Goal: Task Accomplishment & Management: Manage account settings

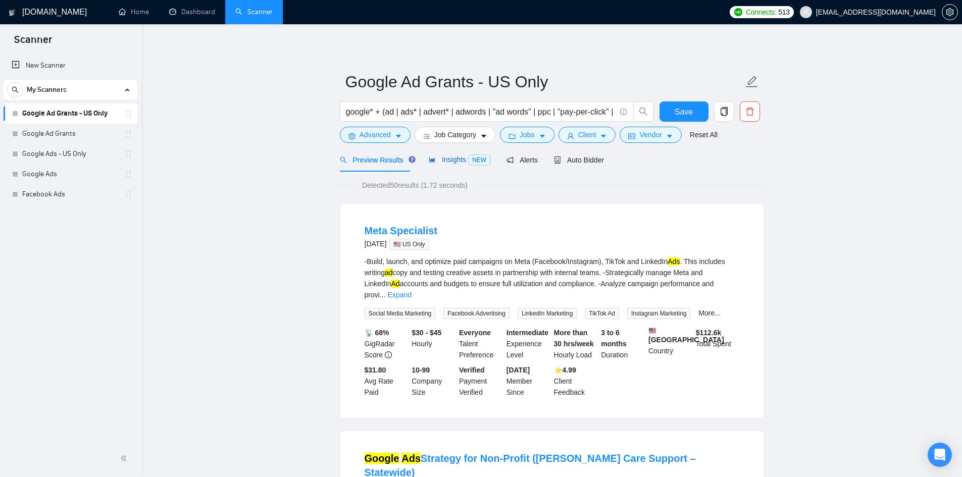
click at [455, 156] on span "Insights NEW" at bounding box center [460, 159] width 62 height 8
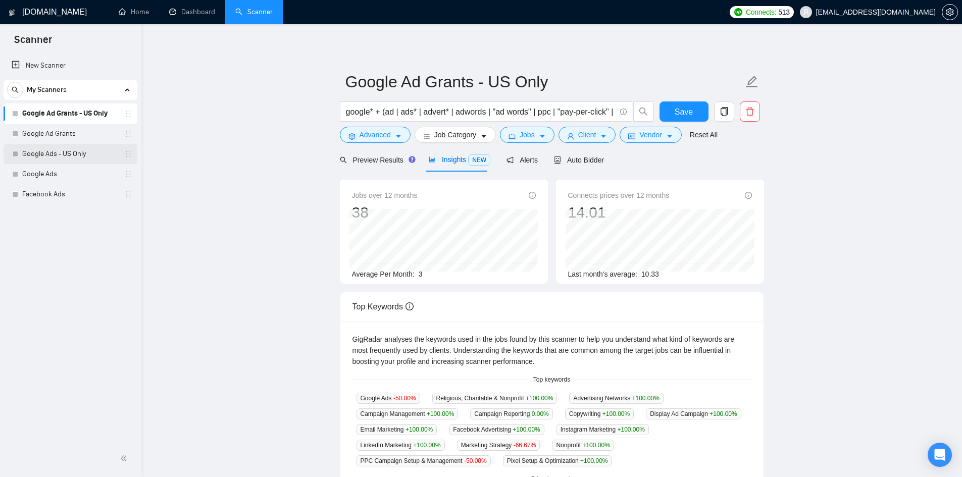
click at [71, 145] on link "Google Ads - US Only" at bounding box center [70, 154] width 96 height 20
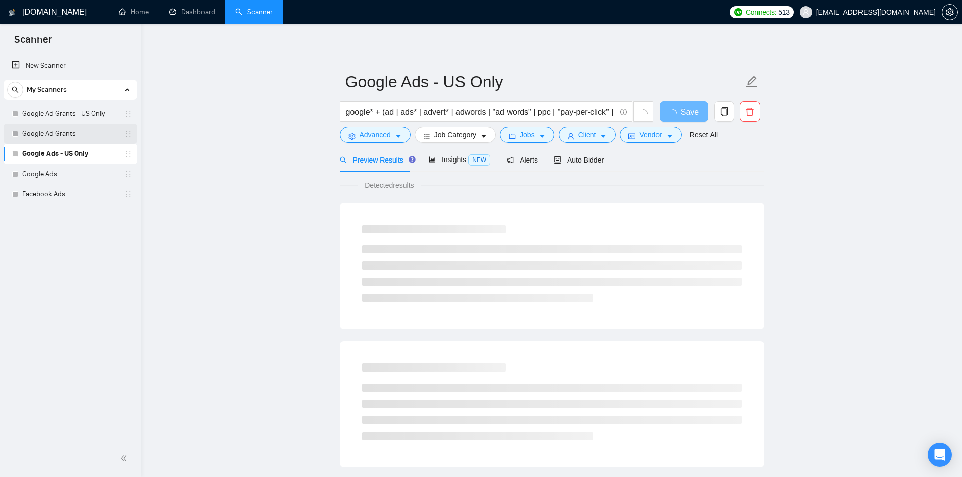
click at [52, 131] on link "Google Ad Grants" at bounding box center [70, 134] width 96 height 20
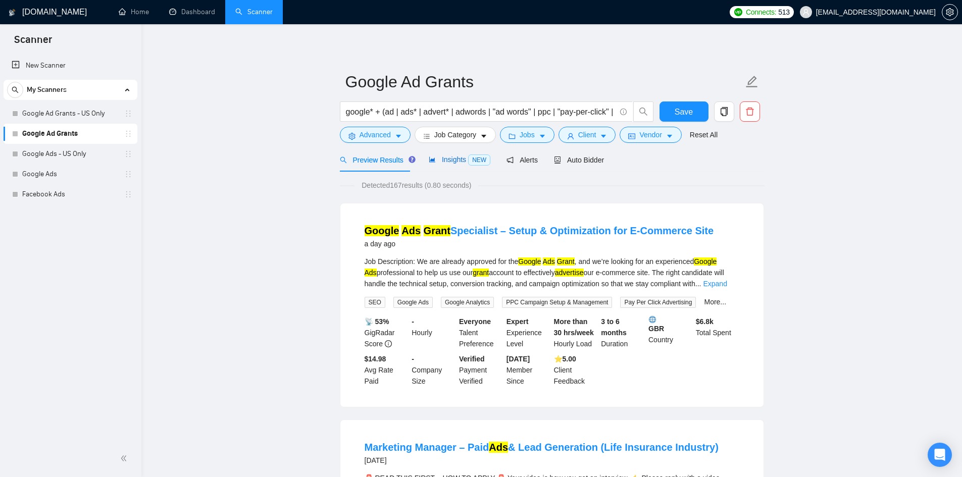
click at [463, 162] on span "Insights NEW" at bounding box center [460, 159] width 62 height 8
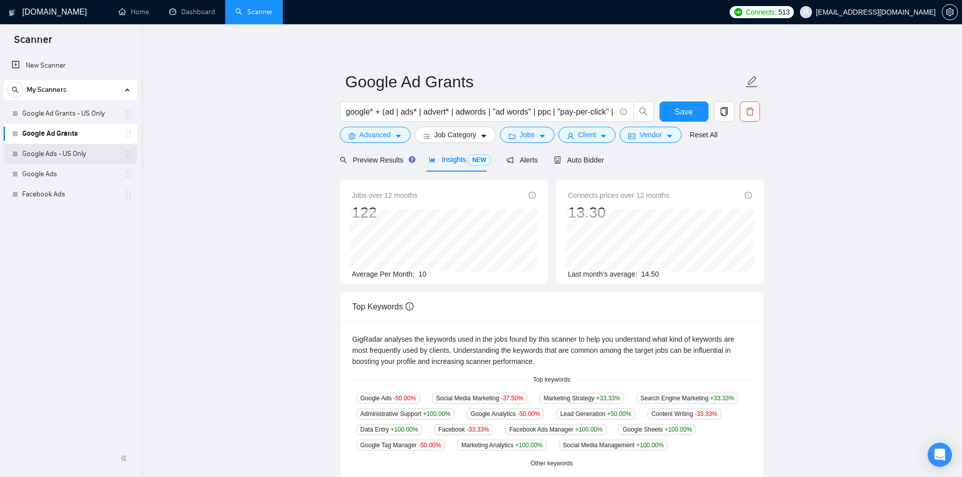
click at [49, 151] on link "Google Ads - US Only" at bounding box center [70, 154] width 96 height 20
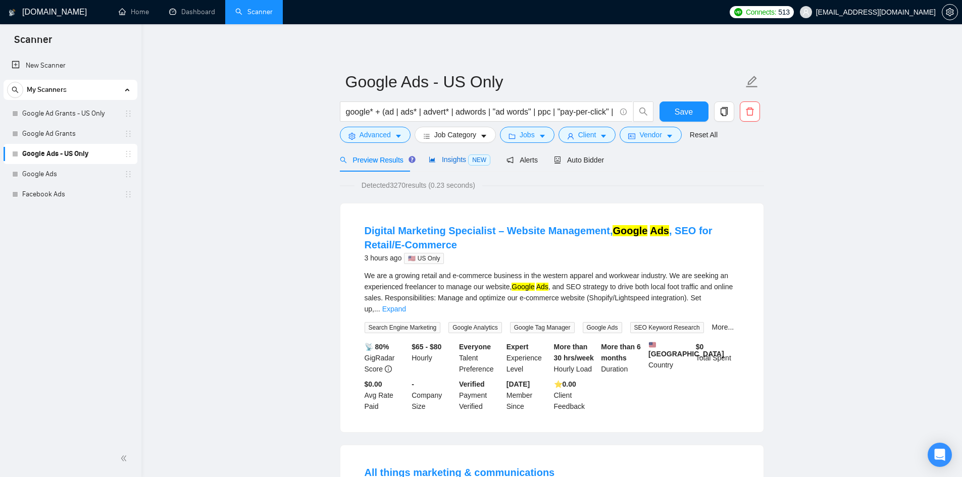
click at [448, 160] on span "Insights NEW" at bounding box center [460, 159] width 62 height 8
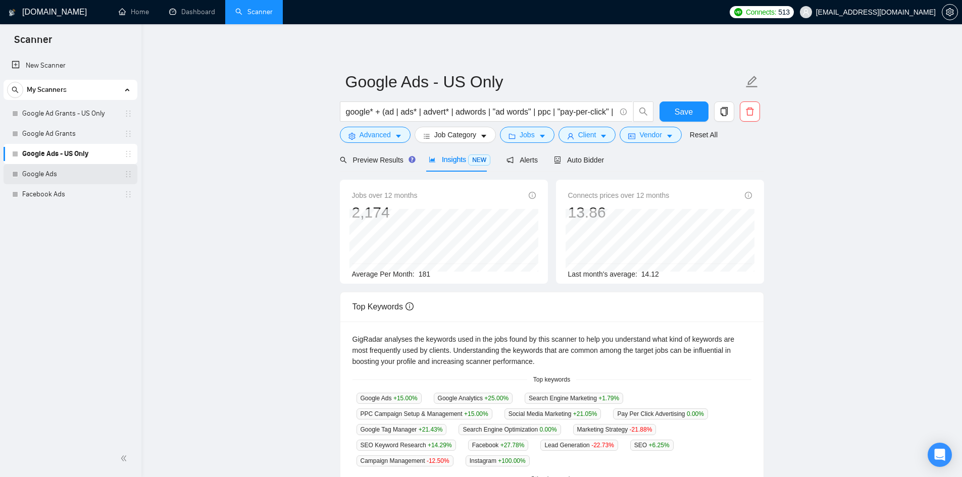
click at [48, 174] on link "Google Ads" at bounding box center [70, 174] width 96 height 20
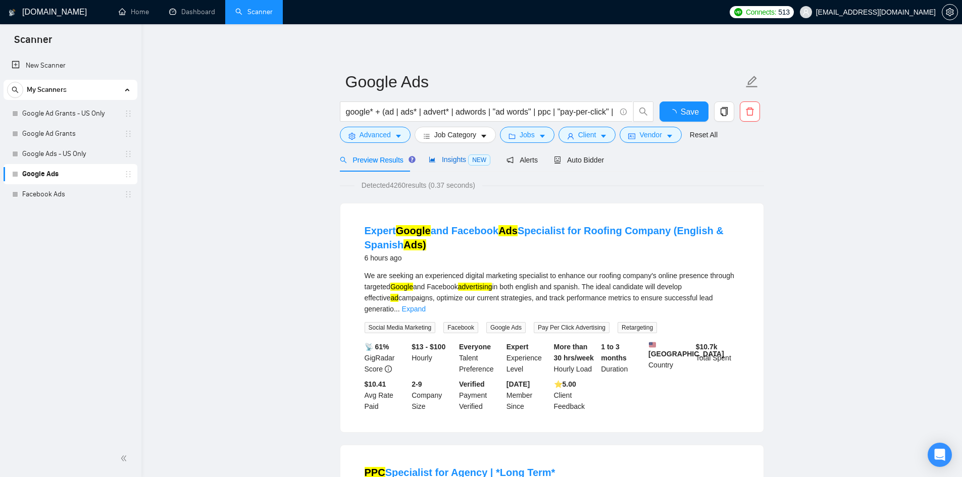
click at [474, 163] on span "NEW" at bounding box center [479, 159] width 22 height 11
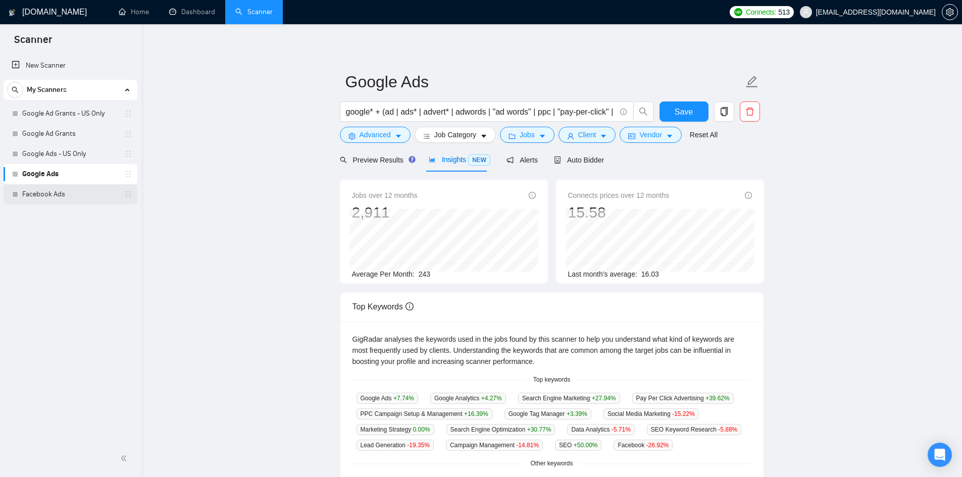
click at [51, 192] on link "Facebook Ads" at bounding box center [70, 194] width 96 height 20
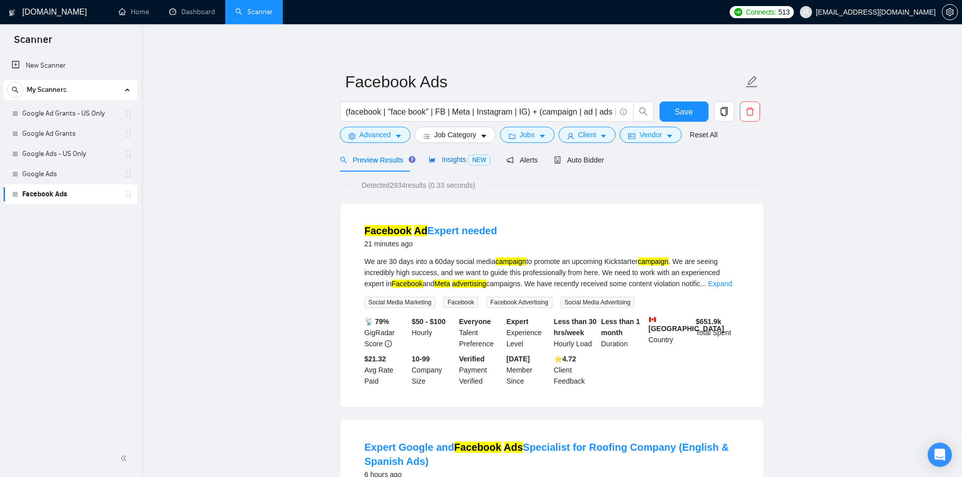
click at [481, 165] on span "NEW" at bounding box center [479, 159] width 22 height 11
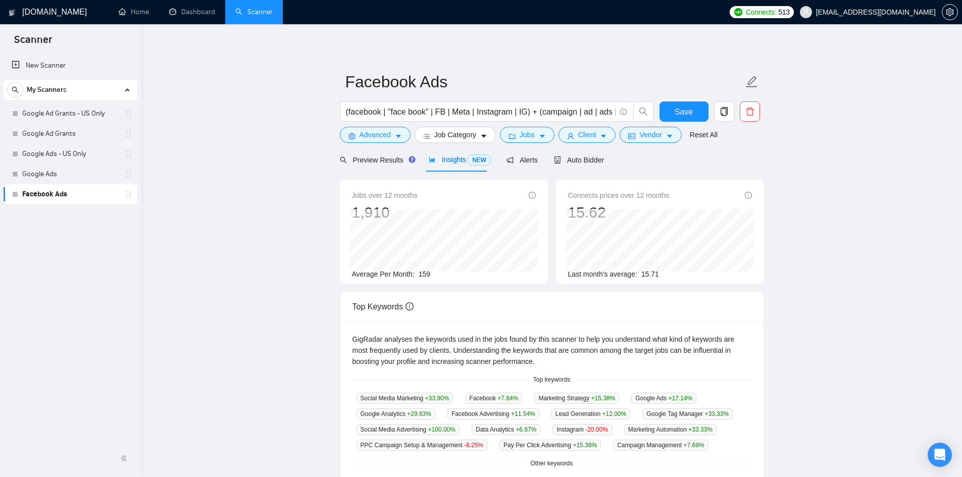
click at [243, 236] on main "Facebook Ads (facebook | "face book" | FB | Meta | Instagram | IG) + (campaign …" at bounding box center [552, 386] width 788 height 693
click at [45, 153] on link "Google Ads - US Only" at bounding box center [70, 154] width 96 height 20
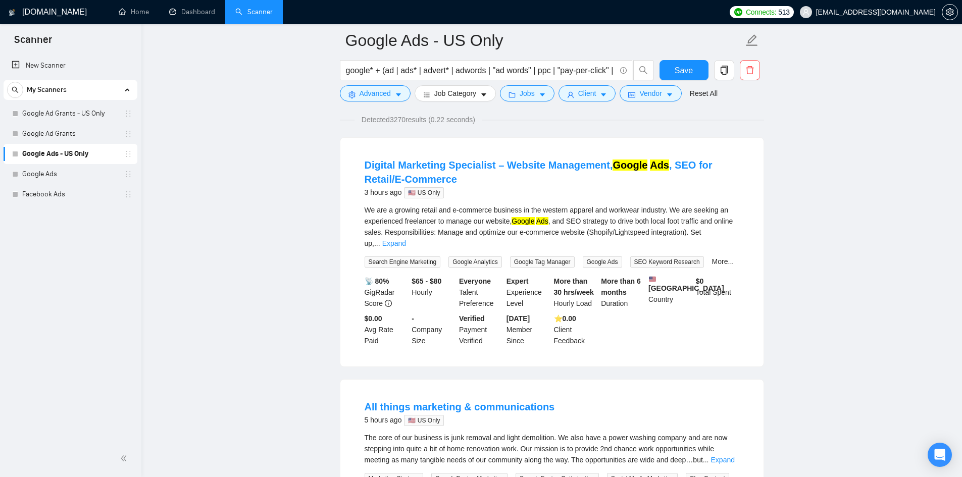
scroll to position [74, 0]
click at [724, 73] on icon "copy" at bounding box center [723, 70] width 9 height 9
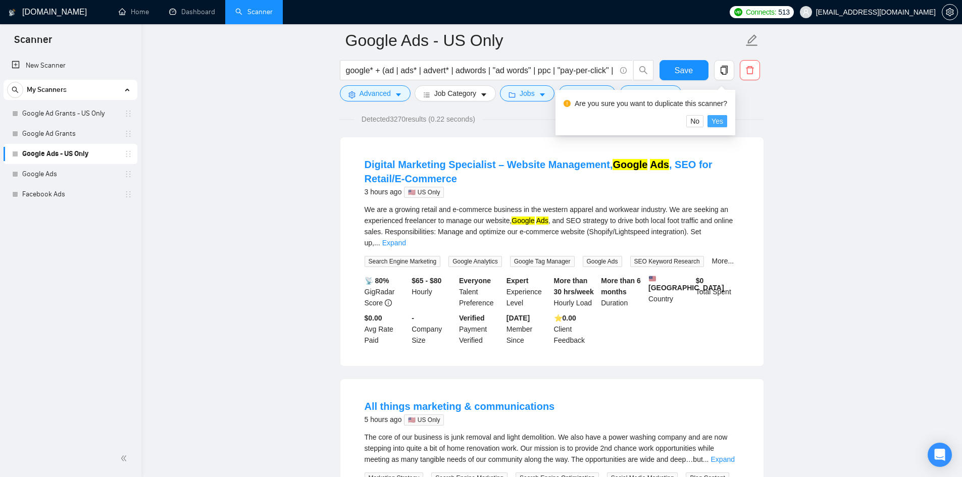
click at [719, 121] on span "Yes" at bounding box center [717, 121] width 12 height 11
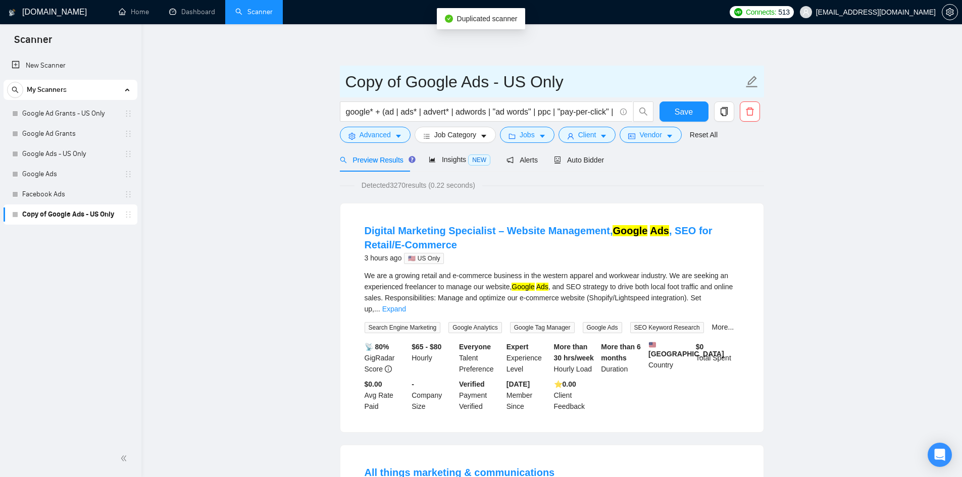
click at [403, 82] on input "Copy of Google Ads - US Only" at bounding box center [544, 81] width 398 height 25
click at [389, 88] on input "Ads + SEO - US Only" at bounding box center [544, 81] width 398 height 25
type input "Ads and SEO - US Only"
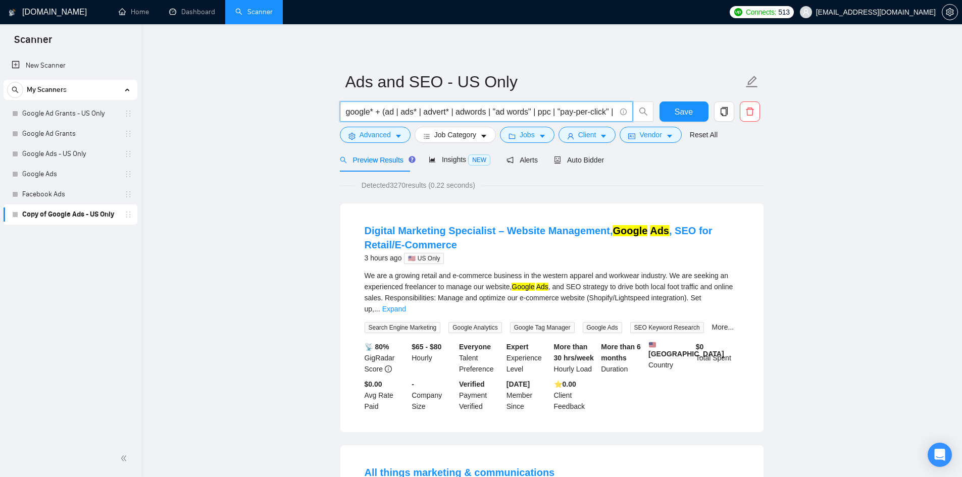
click at [584, 106] on input "google* + (ad | ads* | advert* | adwords | "ad words" | ppc | "pay-per-click" |…" at bounding box center [481, 112] width 270 height 13
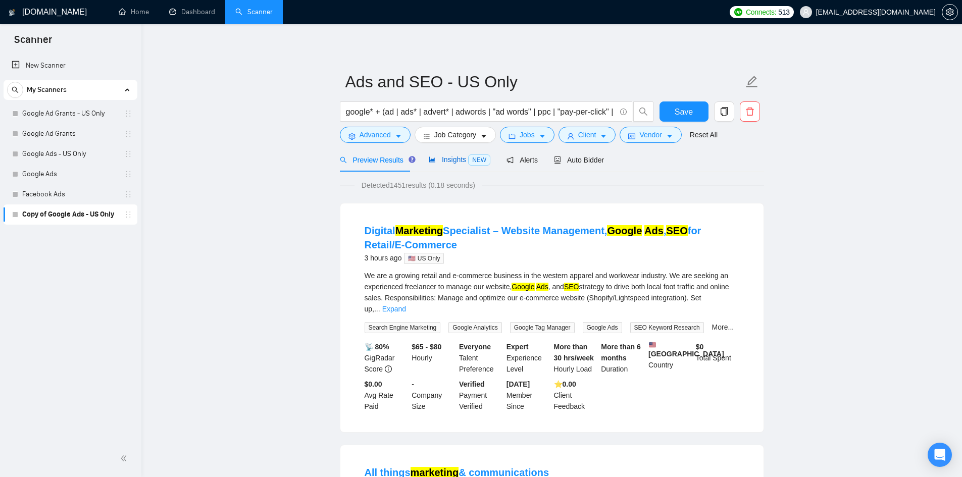
click at [444, 160] on span "Insights NEW" at bounding box center [460, 159] width 62 height 8
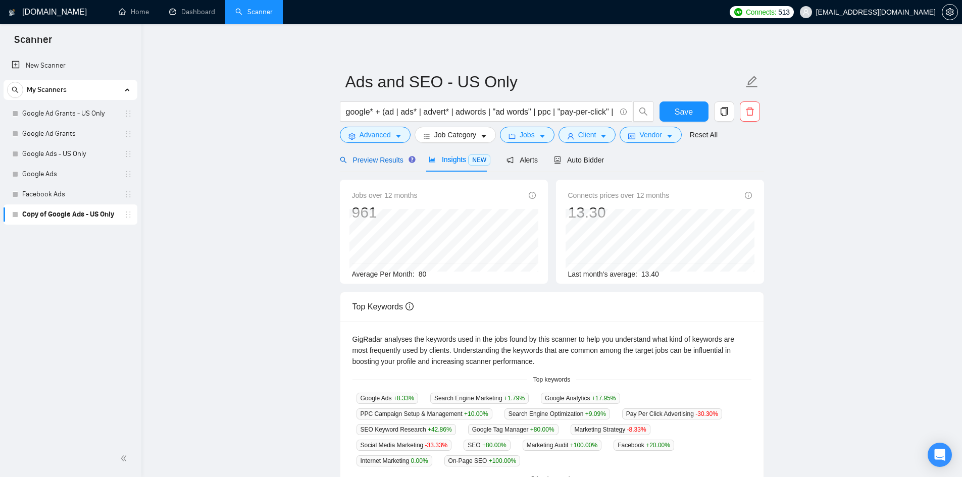
click at [363, 158] on span "Preview Results" at bounding box center [376, 160] width 73 height 8
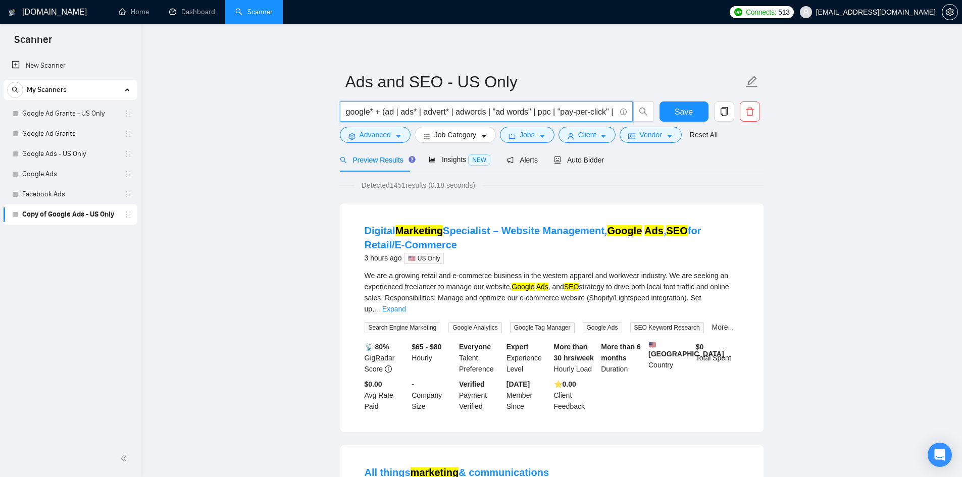
click at [592, 110] on input "google* + (ad | ads* | advert* | adwords | "ad words" | ppc | "pay-per-click" |…" at bounding box center [481, 112] width 270 height 13
click at [612, 114] on input "google* + (ad | ads* | advert* | adwords | "ad words" | ppc | "pay-per-click" |…" at bounding box center [481, 112] width 270 height 13
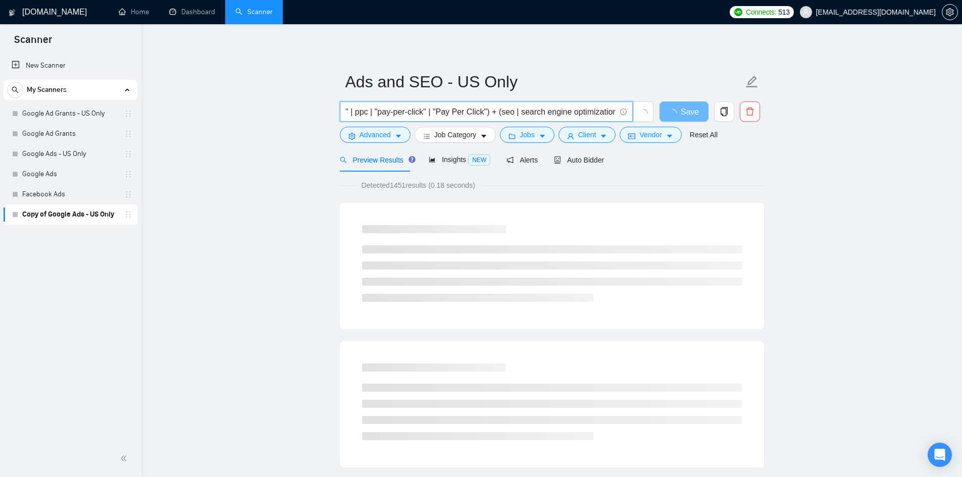
scroll to position [0, 185]
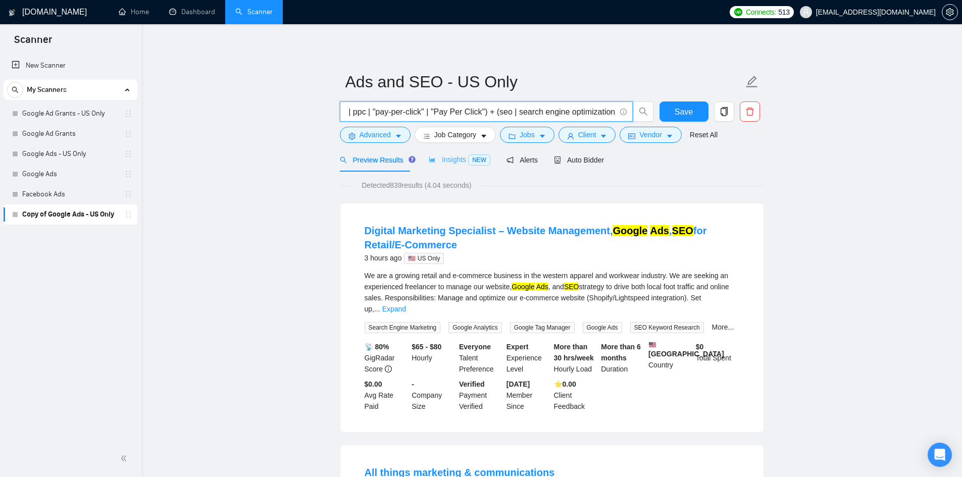
type input "google* + (ad | ads* | advert* | adwords | "ad words" | ppc | "pay-per-click" |…"
click at [443, 160] on span "Insights NEW" at bounding box center [460, 159] width 62 height 8
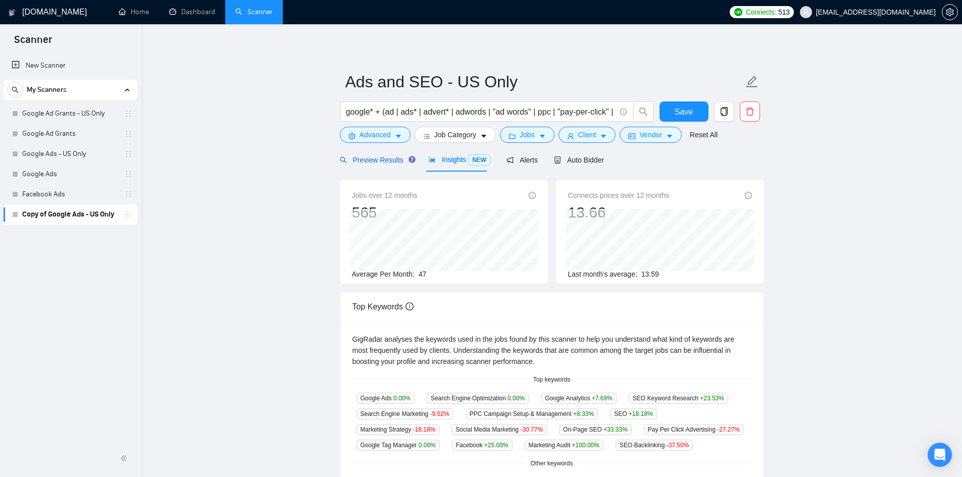
click at [379, 163] on span "Preview Results" at bounding box center [376, 160] width 73 height 8
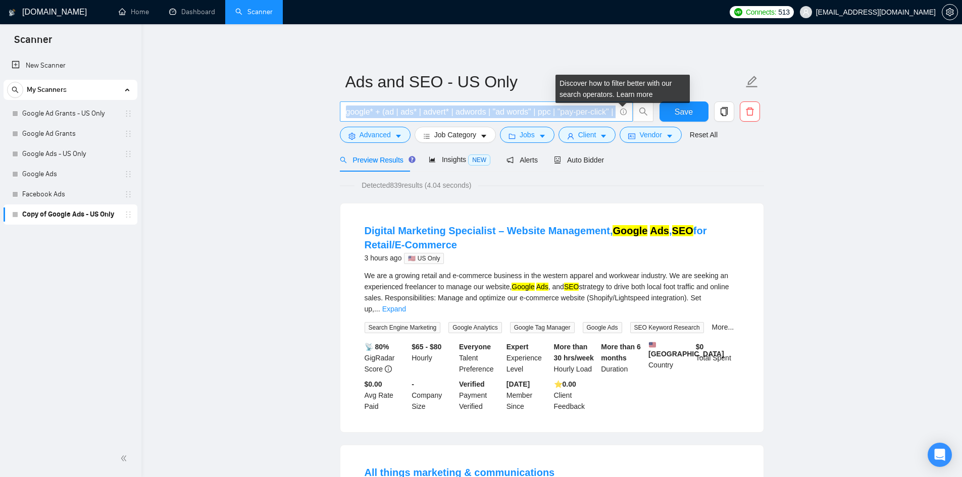
drag, startPoint x: 624, startPoint y: 113, endPoint x: 584, endPoint y: 107, distance: 41.3
click at [584, 107] on span "google* + (ad | ads* | advert* | adwords | "ad words" | ppc | "pay-per-click" |…" at bounding box center [486, 111] width 293 height 20
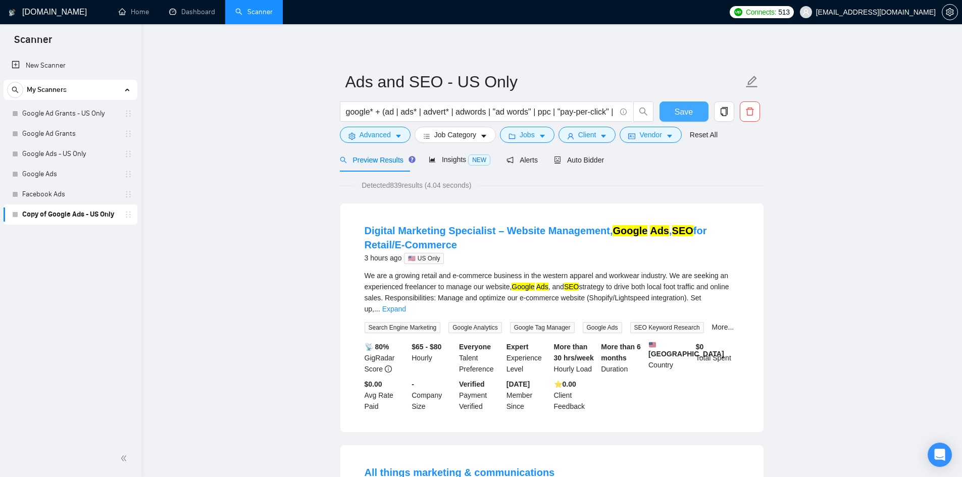
click at [670, 112] on button "Save" at bounding box center [683, 111] width 49 height 20
click at [685, 111] on span "Save" at bounding box center [683, 112] width 18 height 13
click at [721, 110] on icon "copy" at bounding box center [723, 111] width 9 height 9
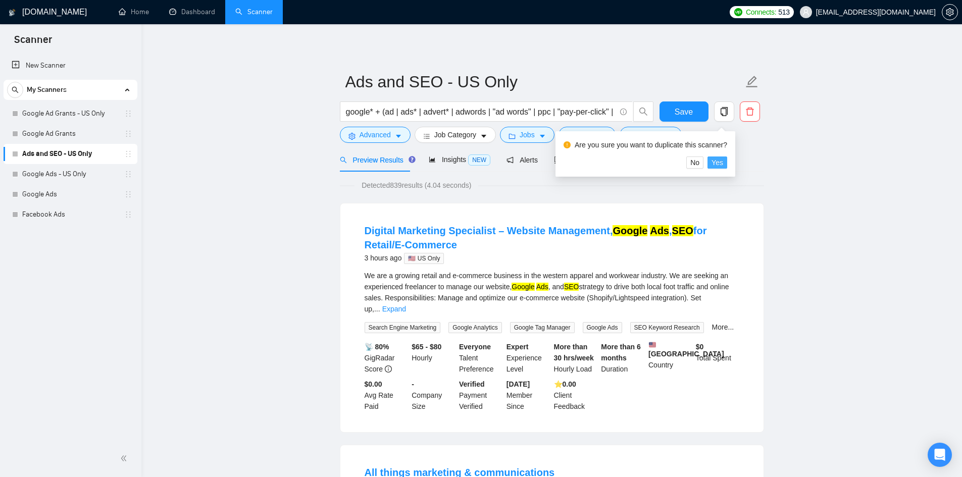
click at [718, 164] on span "Yes" at bounding box center [717, 162] width 12 height 11
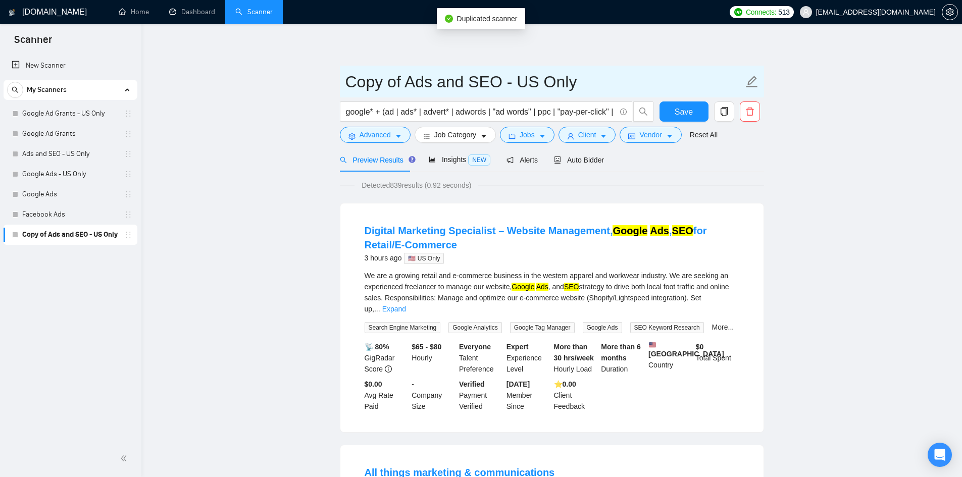
drag, startPoint x: 406, startPoint y: 80, endPoint x: 321, endPoint y: 75, distance: 85.9
click at [510, 80] on input "Ads and SEO - US Only" at bounding box center [544, 81] width 398 height 25
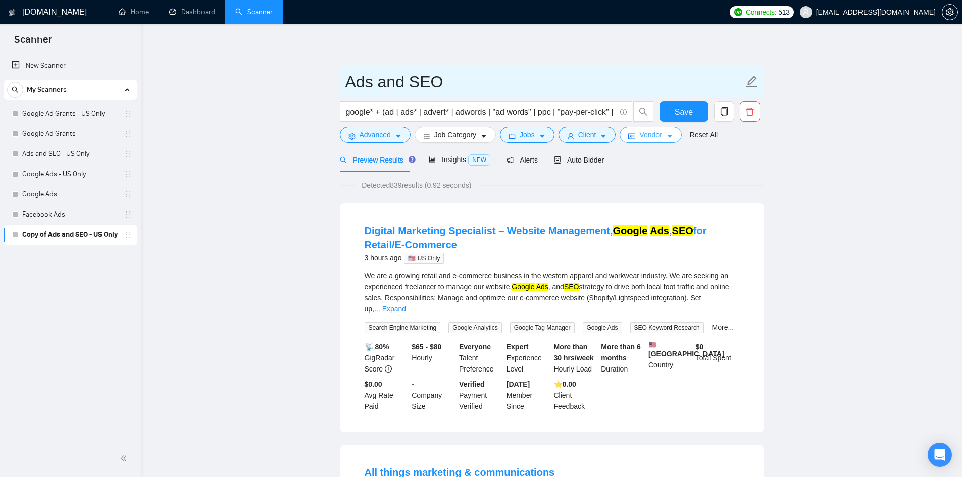
type input "Ads and SEO"
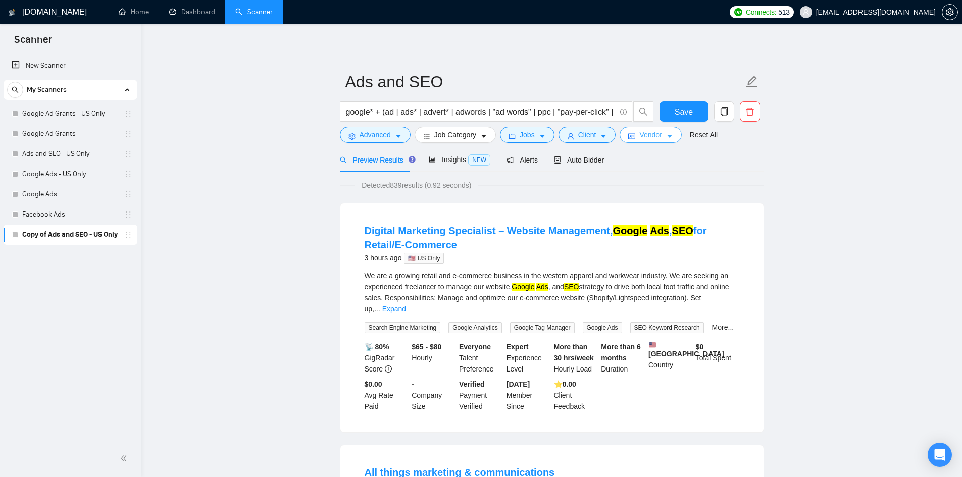
click at [647, 133] on span "Vendor" at bounding box center [650, 134] width 22 height 11
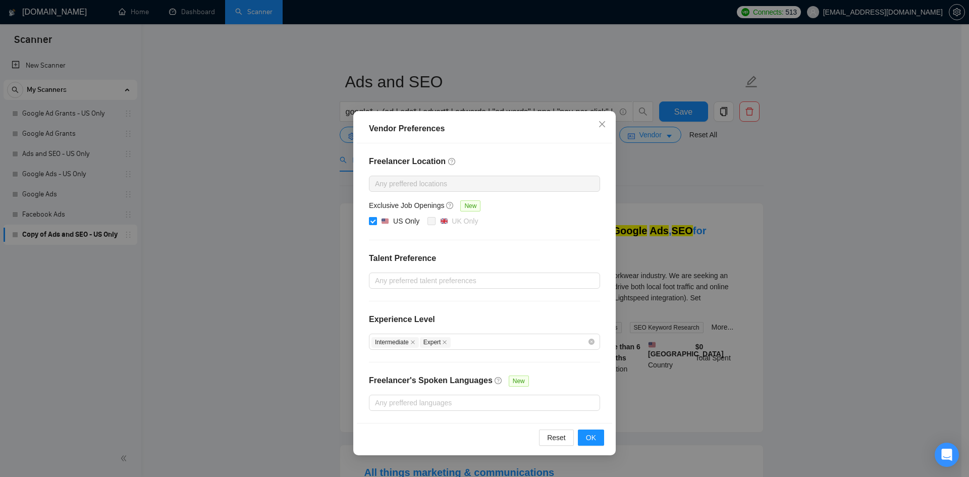
click at [372, 223] on input "US Only" at bounding box center [372, 220] width 7 height 7
checkbox input "false"
click at [596, 440] on button "OK" at bounding box center [591, 438] width 26 height 16
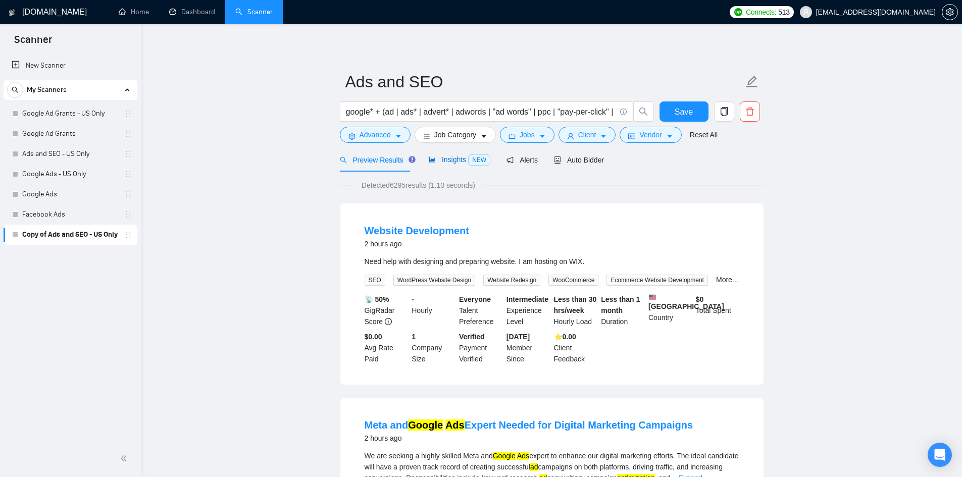
click at [447, 158] on span "Insights NEW" at bounding box center [460, 159] width 62 height 8
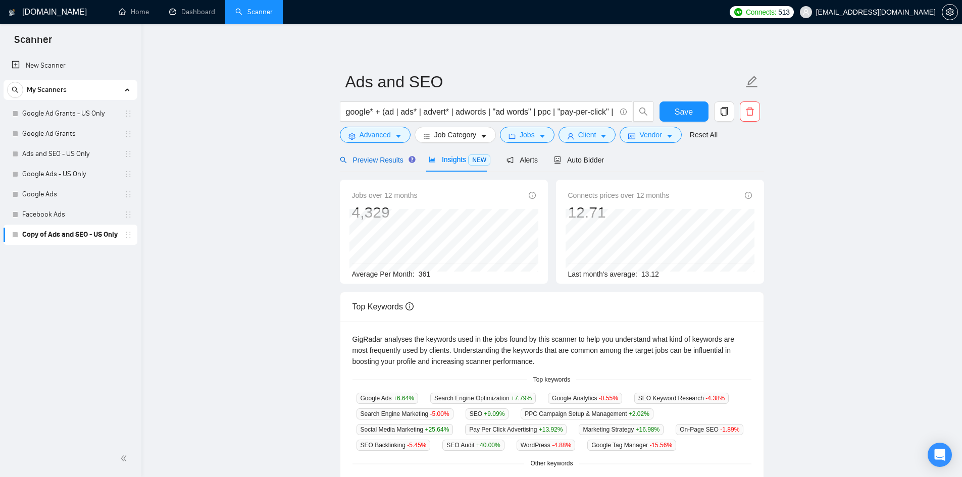
click at [366, 157] on span "Preview Results" at bounding box center [376, 160] width 73 height 8
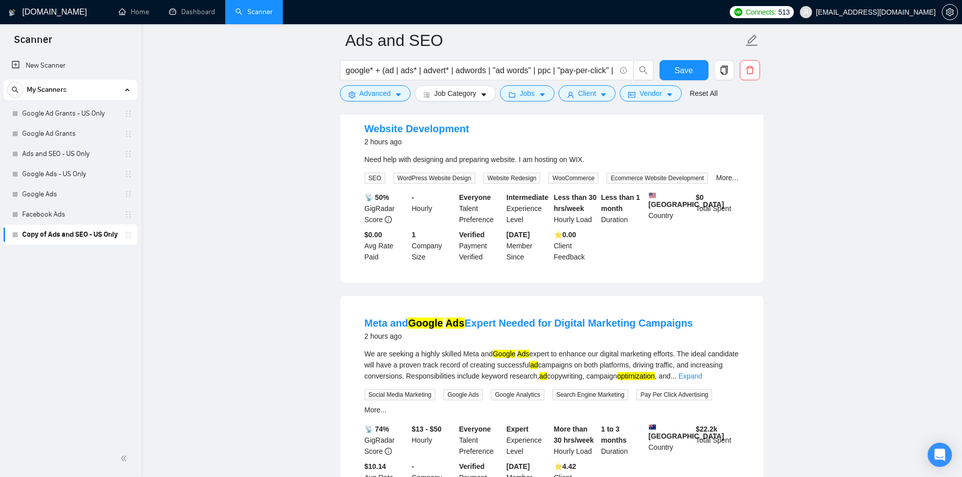
scroll to position [110, 0]
click at [565, 67] on input "google* + (ad | ads* | advert* | adwords | "ad words" | ppc | "pay-per-click" |…" at bounding box center [481, 70] width 270 height 13
click at [517, 71] on input "google* + (ad | ads* | advert* | adwords | "ad words" | ppc | "pay-per-click" |…" at bounding box center [481, 70] width 270 height 13
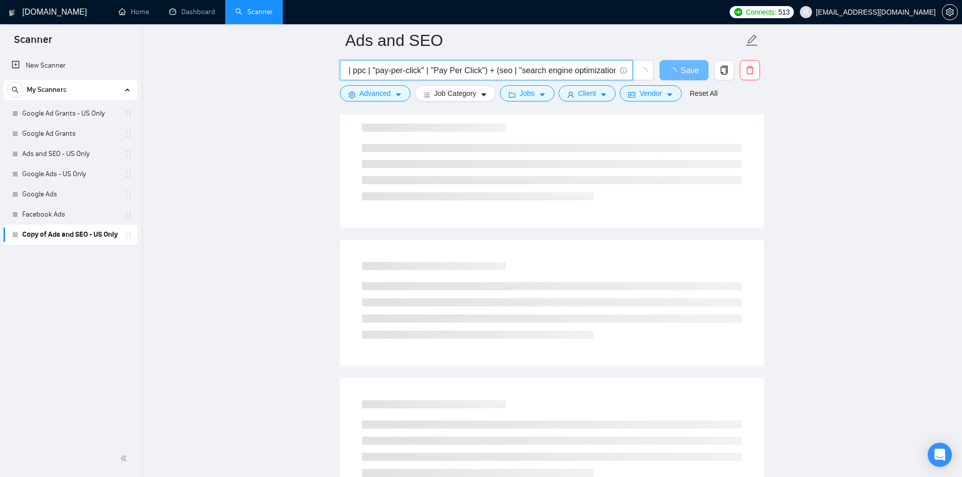
click at [615, 73] on input "google* + (ad | ads* | advert* | adwords | "ad words" | ppc | "pay-per-click" |…" at bounding box center [481, 70] width 270 height 13
click at [612, 70] on input "google* + (ad | ads* | advert* | adwords | "ad words" | ppc | "pay-per-click" |…" at bounding box center [481, 70] width 270 height 13
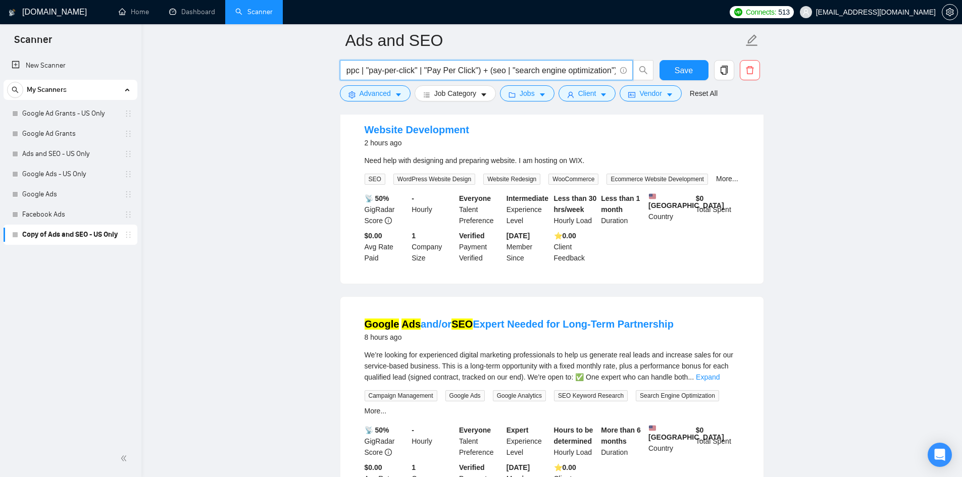
scroll to position [0, 0]
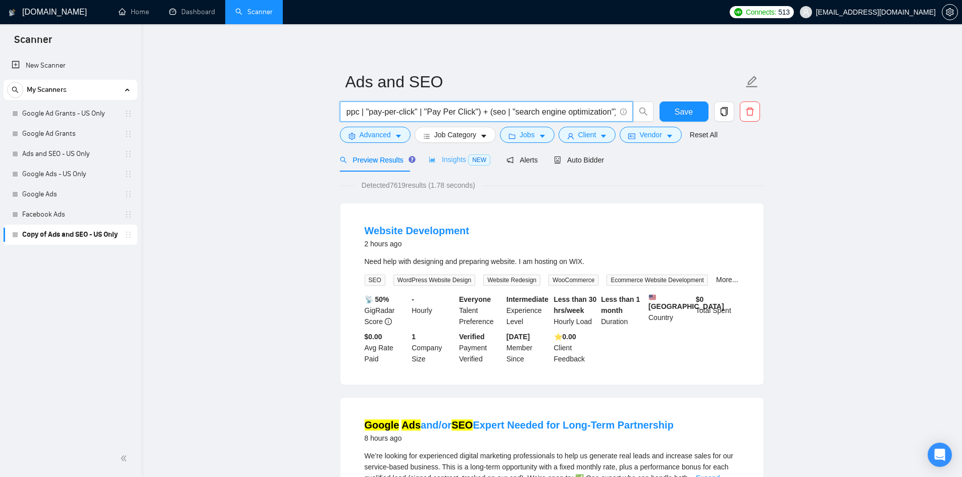
type input "google* + (ad | ads* | advert* | adwords | "ad words" | ppc | "pay-per-click" |…"
click at [448, 165] on div "Insights NEW" at bounding box center [460, 160] width 62 height 12
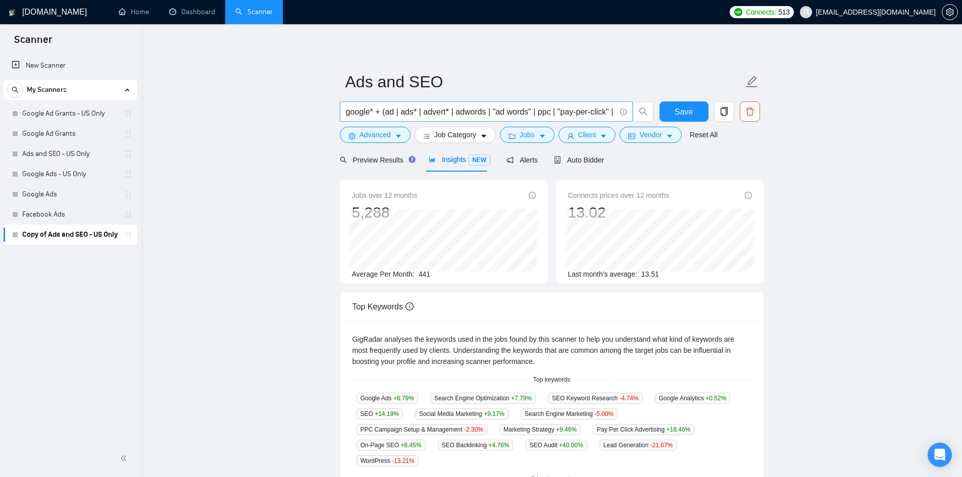
click at [528, 113] on input "google* + (ad | ads* | advert* | adwords | "ad words" | ppc | "pay-per-click" |…" at bounding box center [481, 112] width 270 height 13
click at [367, 166] on div "Preview Results" at bounding box center [376, 160] width 73 height 24
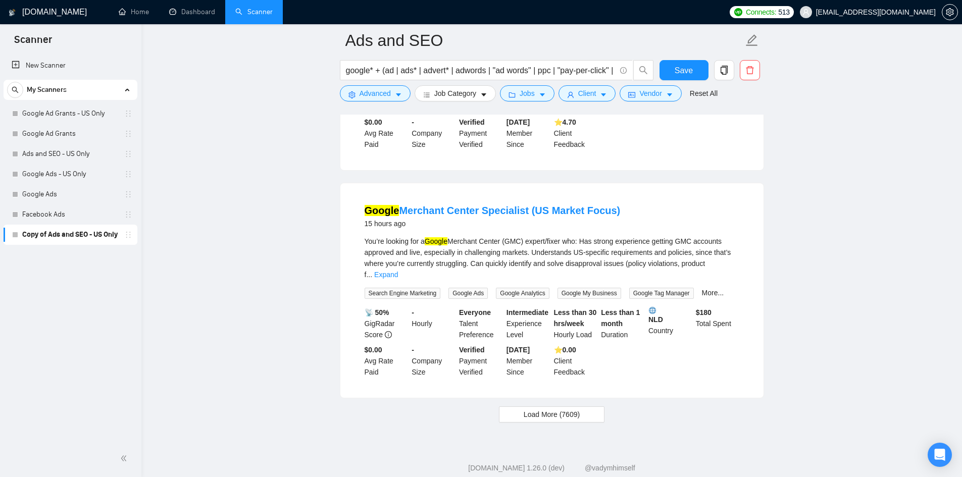
scroll to position [2046, 0]
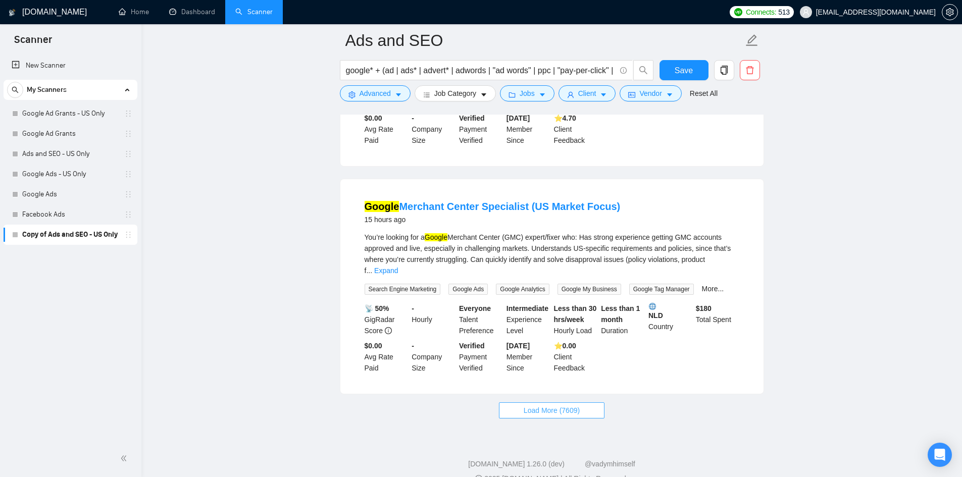
click at [553, 405] on span "Load More (7609)" at bounding box center [552, 410] width 56 height 11
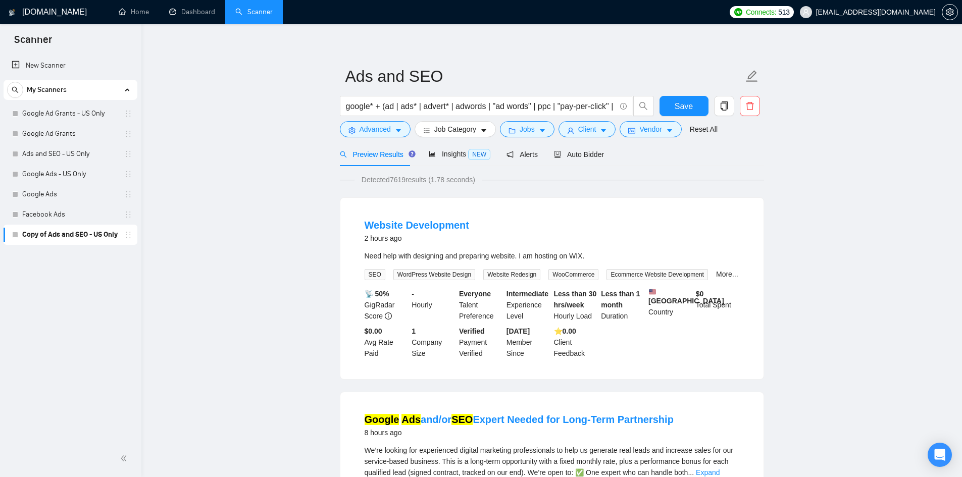
scroll to position [0, 0]
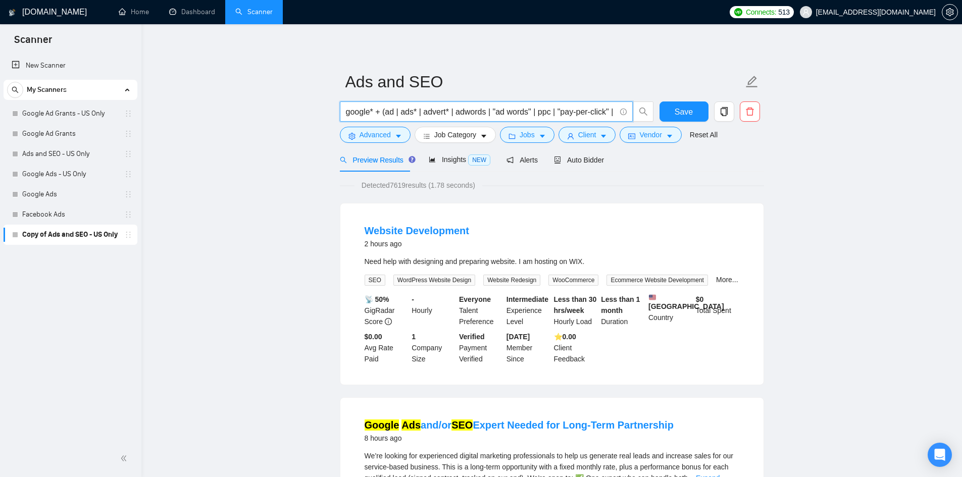
click at [576, 112] on input "google* + (ad | ads* | advert* | adwords | "ad words" | ppc | "pay-per-click" |…" at bounding box center [481, 112] width 270 height 13
click at [515, 111] on input "google* + (ad | ads* | advert* | adwords | "ad words" | ppc | "pay-per-click" |…" at bounding box center [481, 112] width 270 height 13
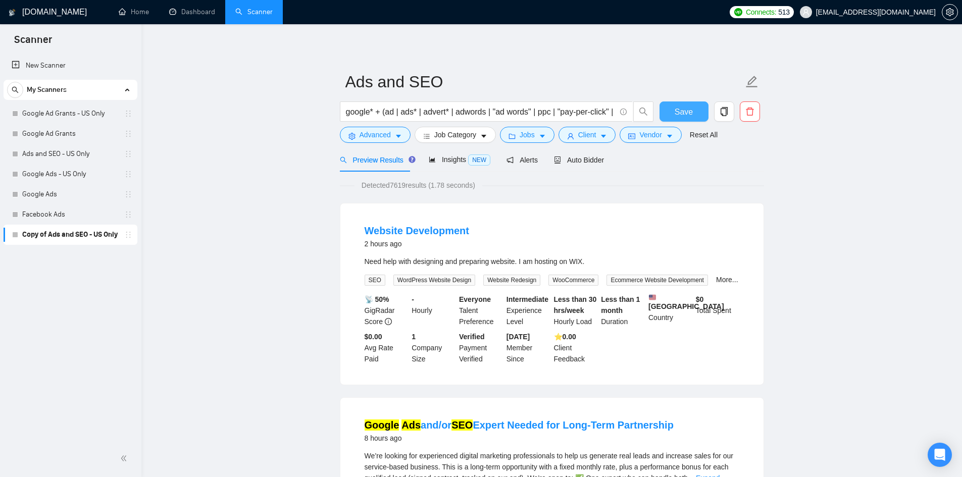
click at [671, 114] on button "Save" at bounding box center [683, 111] width 49 height 20
click at [650, 137] on span "Vendor" at bounding box center [650, 134] width 22 height 11
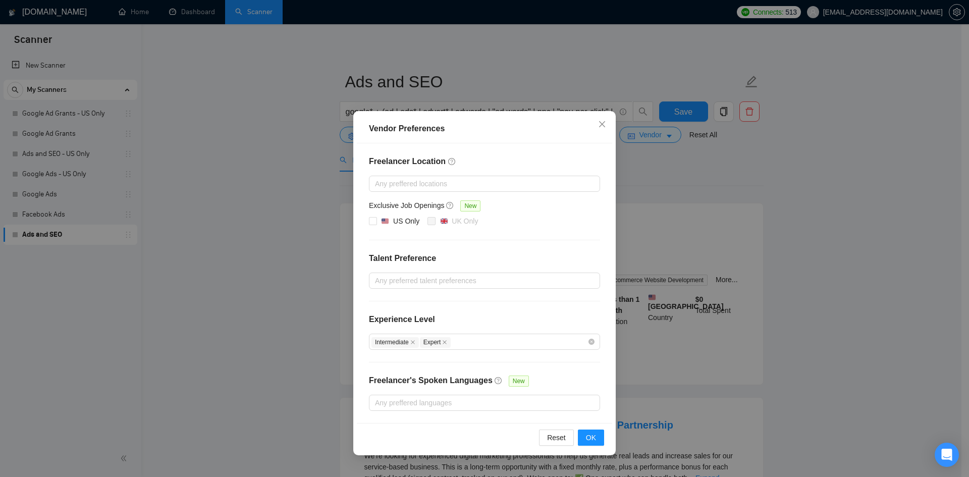
click at [791, 179] on div "Vendor Preferences Freelancer Location Any preffered locations Exclusive Job Op…" at bounding box center [484, 238] width 969 height 477
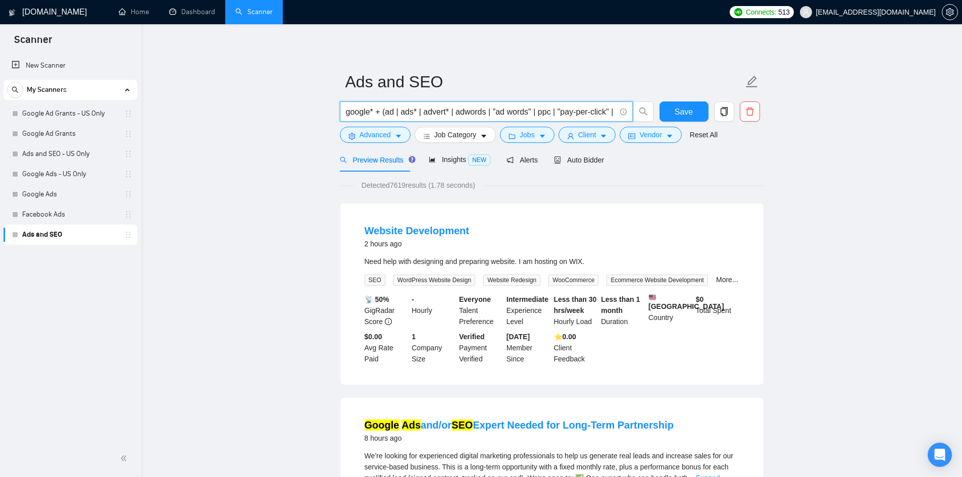
click at [569, 116] on input "google* + (ad | ads* | advert* | adwords | "ad words" | ppc | "pay-per-click" |…" at bounding box center [481, 112] width 270 height 13
click at [432, 158] on icon "area-chart" at bounding box center [432, 159] width 7 height 7
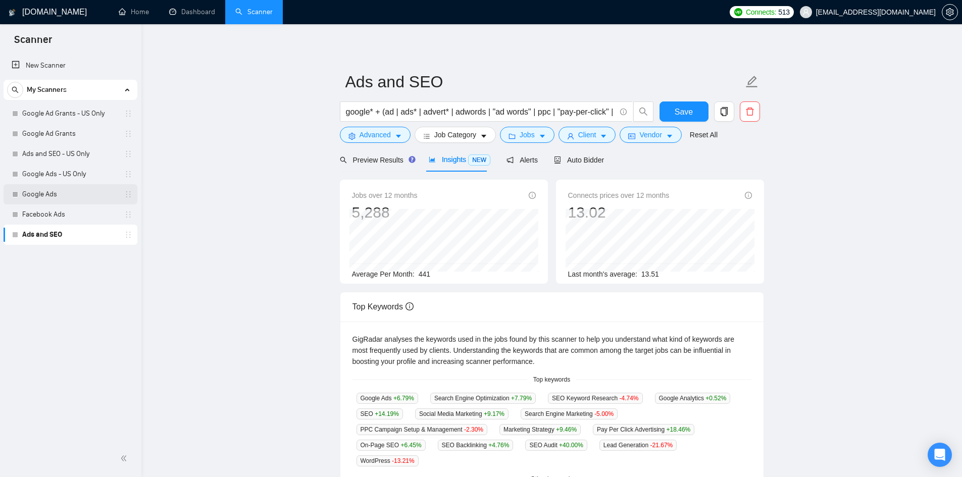
click at [50, 196] on link "Google Ads" at bounding box center [70, 194] width 96 height 20
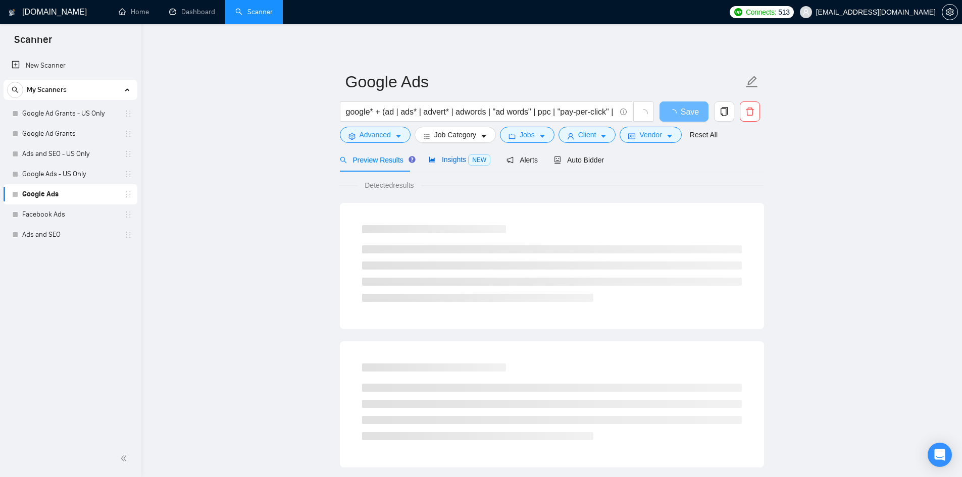
click at [450, 162] on span "Insights NEW" at bounding box center [460, 159] width 62 height 8
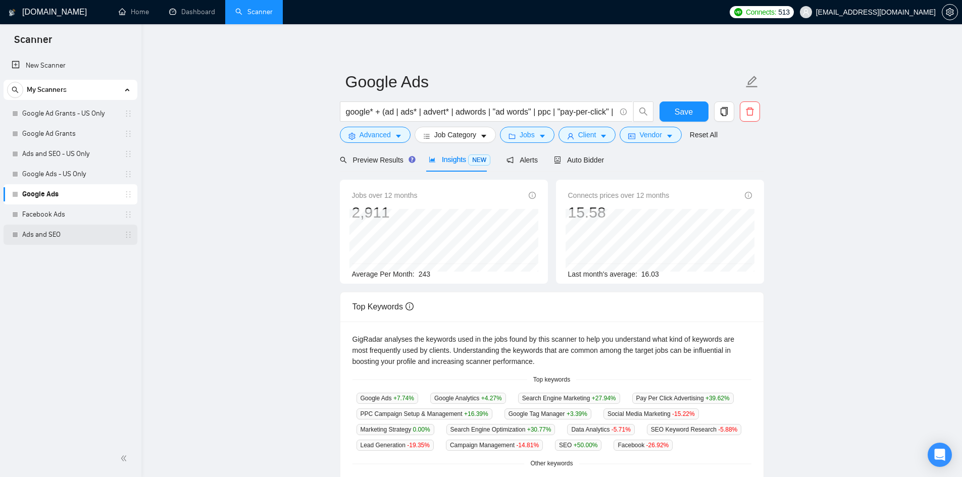
click at [70, 236] on link "Ads and SEO" at bounding box center [70, 235] width 96 height 20
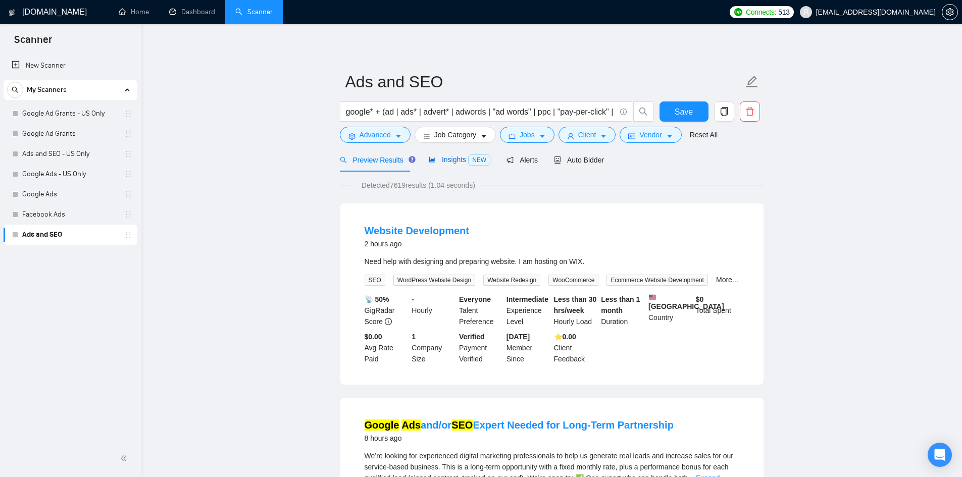
click at [440, 161] on span "Insights NEW" at bounding box center [460, 159] width 62 height 8
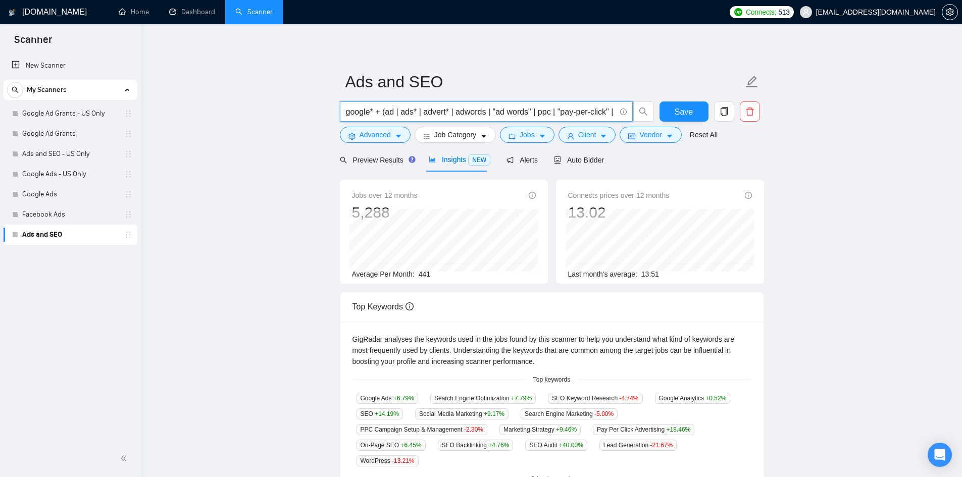
click at [529, 116] on input "google* + (ad | ads* | advert* | adwords | "ad words" | ppc | "pay-per-click" |…" at bounding box center [481, 112] width 270 height 13
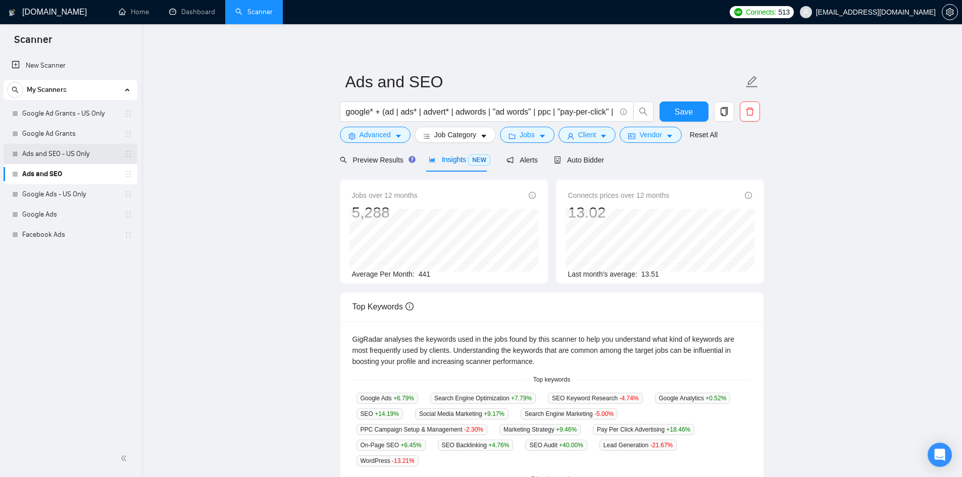
click at [96, 153] on link "Ads and SEO - US Only" at bounding box center [70, 154] width 96 height 20
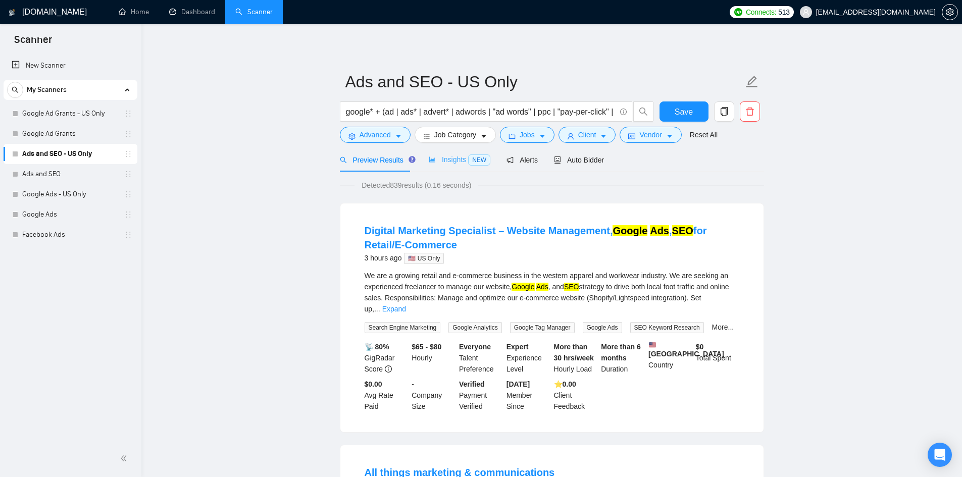
click at [451, 166] on div "Insights NEW" at bounding box center [460, 160] width 62 height 24
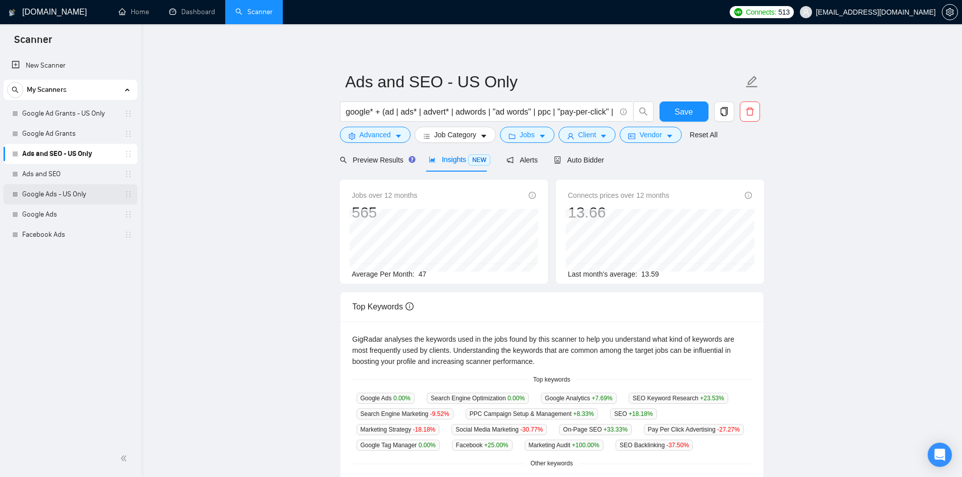
click at [61, 200] on link "Google Ads - US Only" at bounding box center [70, 194] width 96 height 20
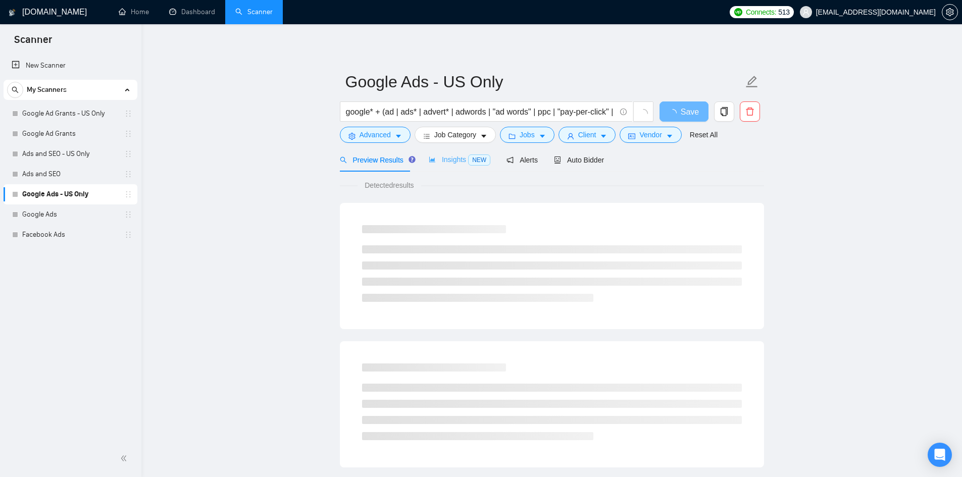
click at [462, 166] on div "Insights NEW" at bounding box center [460, 160] width 62 height 24
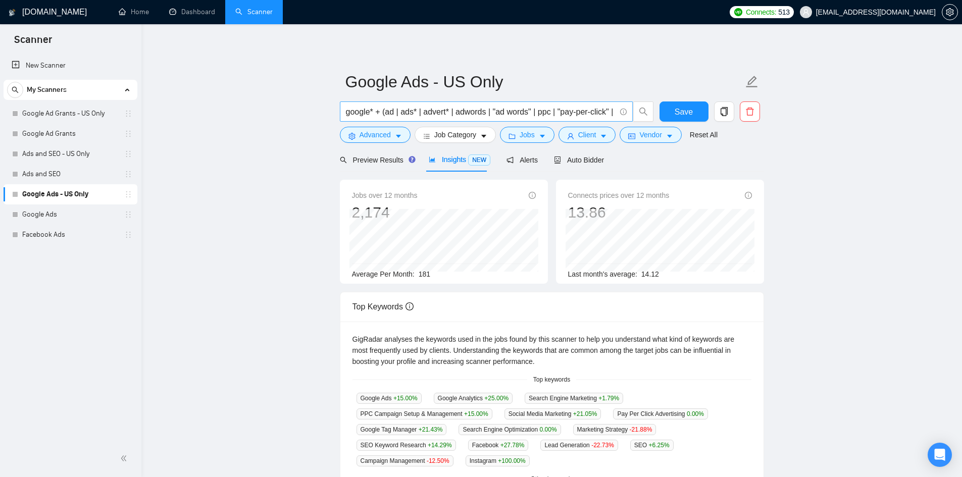
click at [549, 110] on input "google* + (ad | ads* | advert* | adwords | "ad words" | ppc | "pay-per-click" |…" at bounding box center [481, 112] width 270 height 13
click at [381, 140] on span "Advanced" at bounding box center [374, 134] width 31 height 11
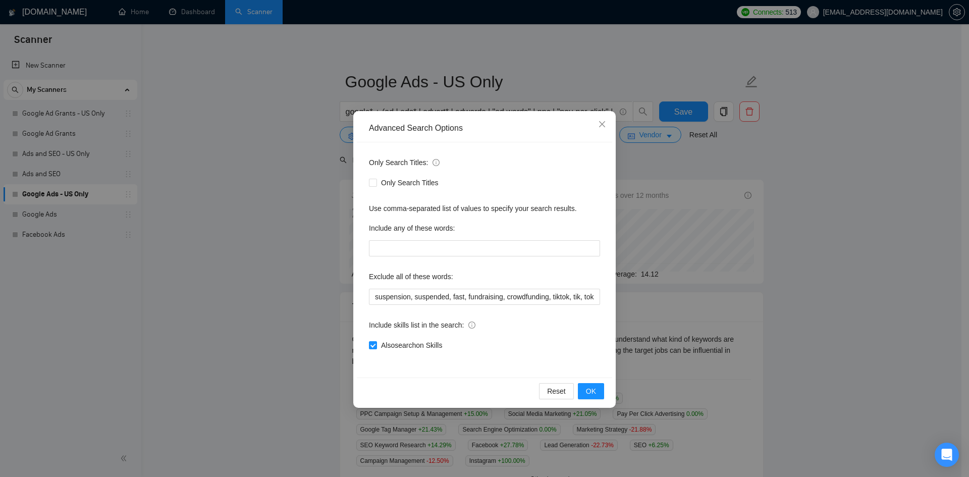
click at [253, 277] on div "Advanced Search Options Only Search Titles: Only Search Titles Use comma-separa…" at bounding box center [484, 238] width 969 height 477
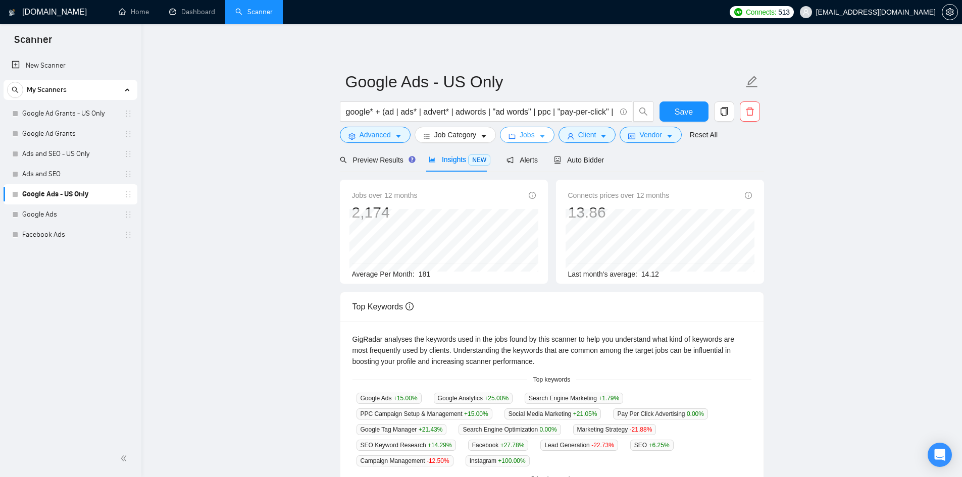
click at [522, 138] on span "Jobs" at bounding box center [526, 134] width 15 height 11
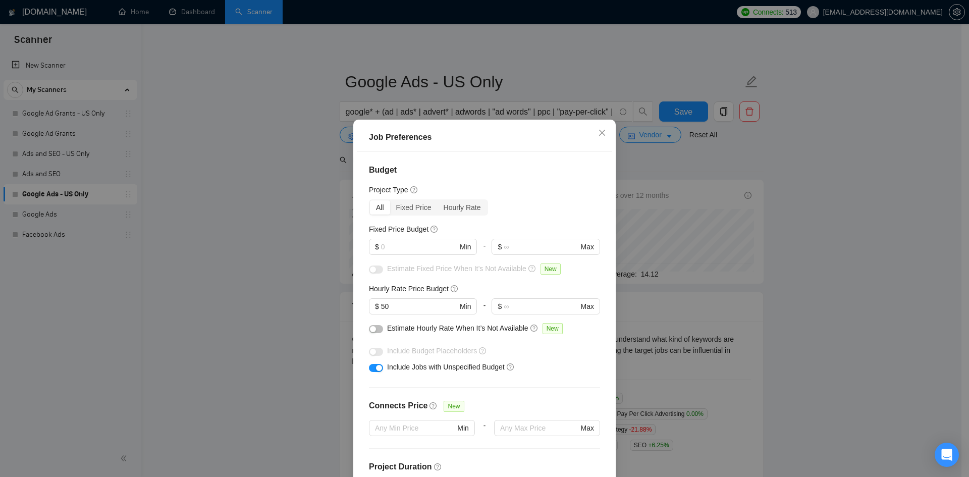
click at [222, 222] on div "Job Preferences Budget Project Type All Fixed Price Hourly Rate Fixed Price Bud…" at bounding box center [484, 238] width 969 height 477
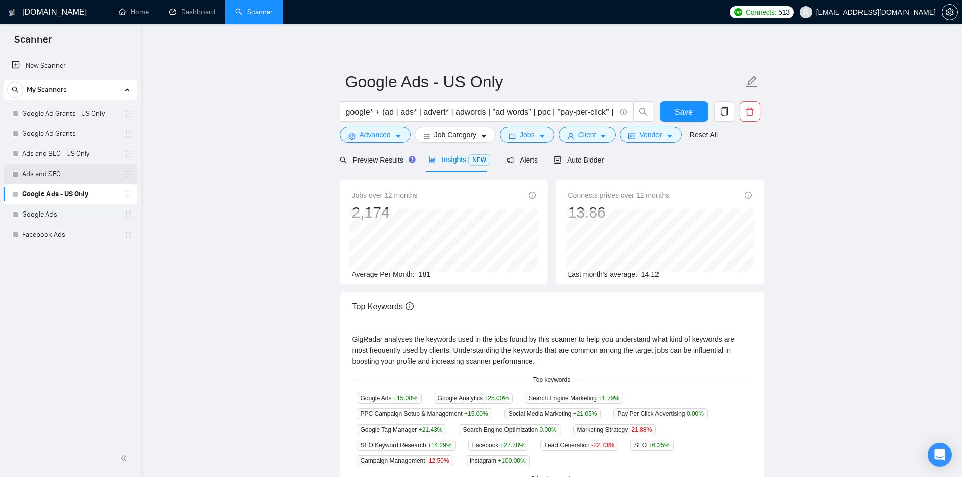
click at [93, 172] on link "Ads and SEO" at bounding box center [70, 174] width 96 height 20
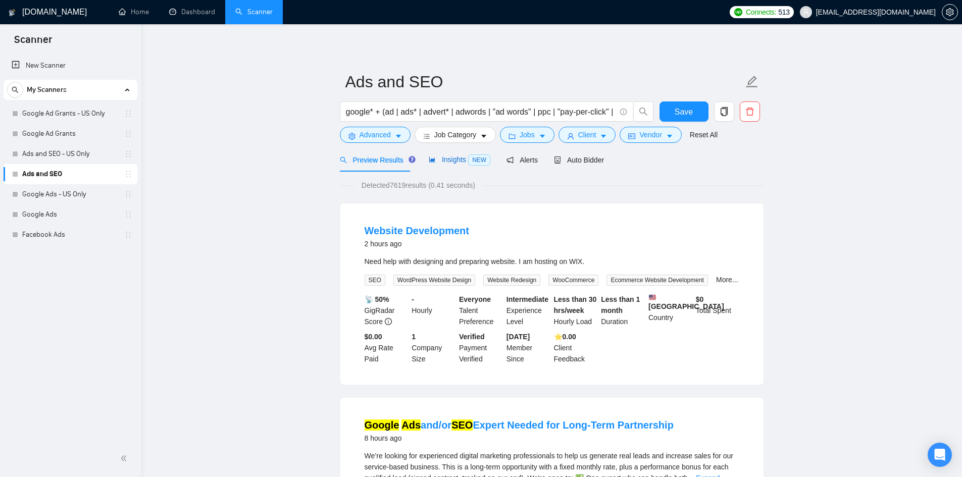
click at [454, 161] on span "Insights NEW" at bounding box center [460, 159] width 62 height 8
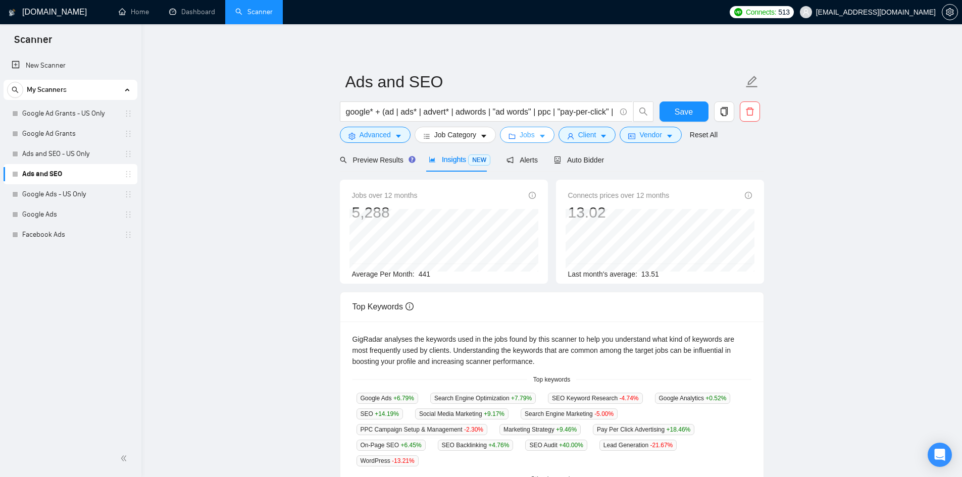
click at [535, 136] on button "Jobs" at bounding box center [527, 135] width 55 height 16
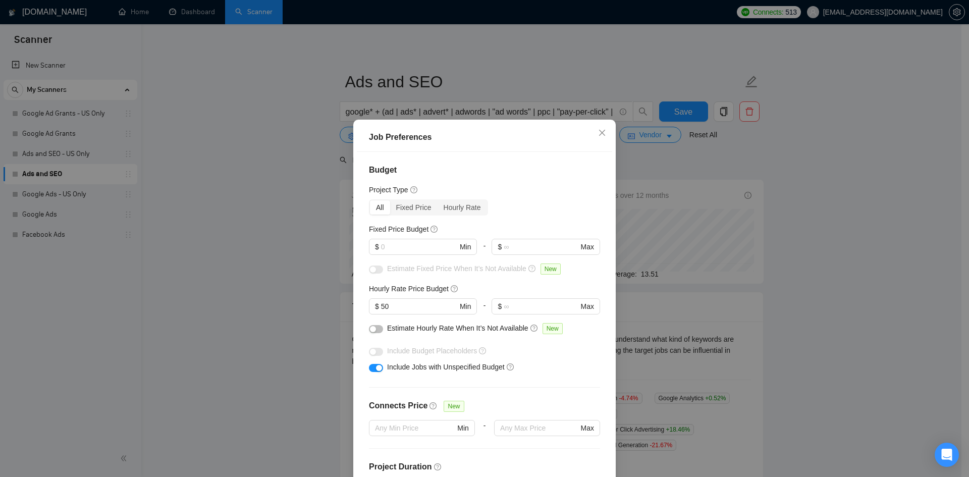
click at [853, 245] on div "Job Preferences Budget Project Type All Fixed Price Hourly Rate Fixed Price Bud…" at bounding box center [484, 238] width 969 height 477
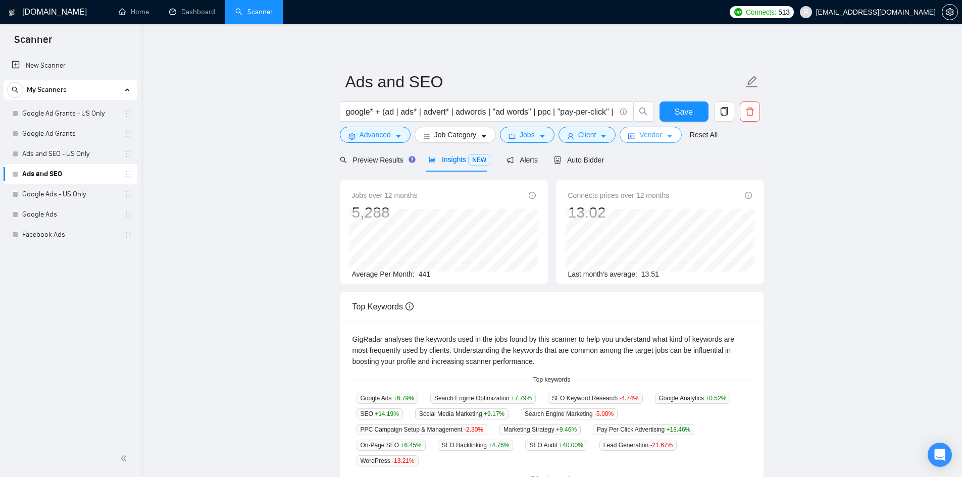
click at [662, 138] on button "Vendor" at bounding box center [650, 135] width 62 height 16
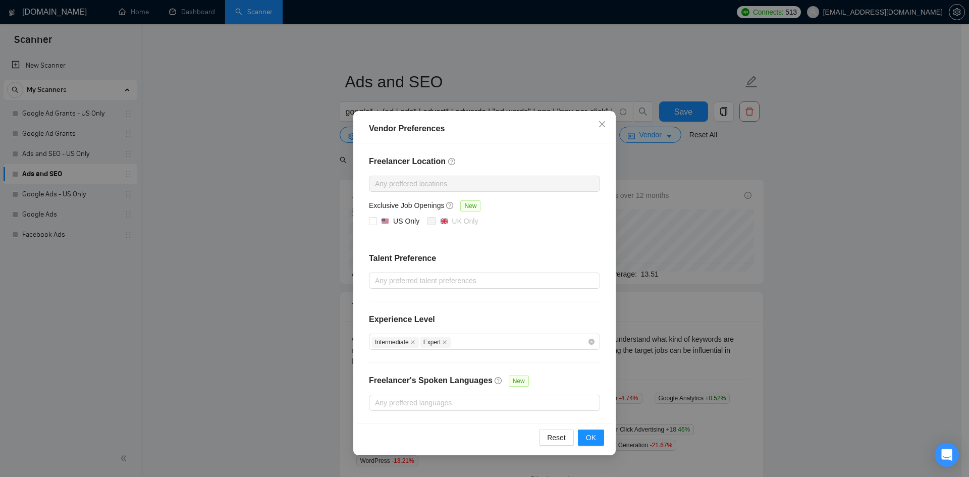
click at [753, 310] on div "Vendor Preferences Freelancer Location Any preffered locations Exclusive Job Op…" at bounding box center [484, 238] width 969 height 477
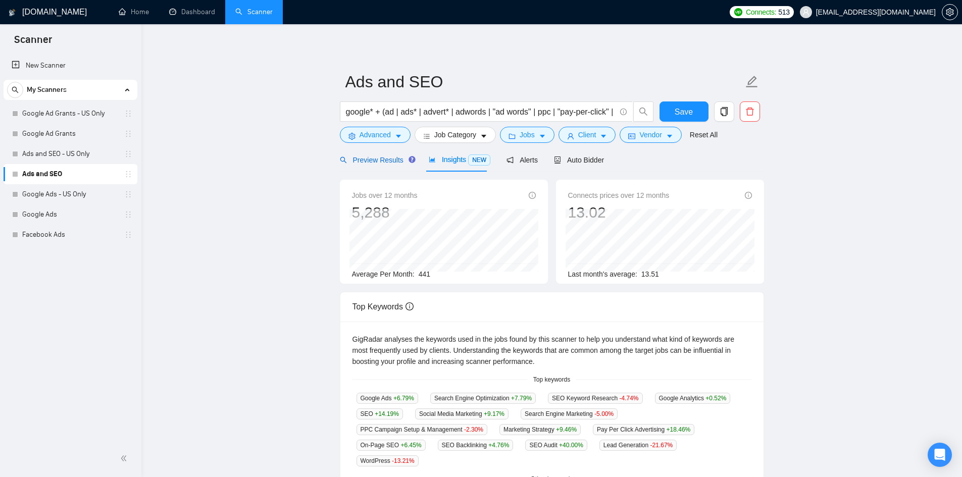
click at [370, 160] on span "Preview Results" at bounding box center [376, 160] width 73 height 8
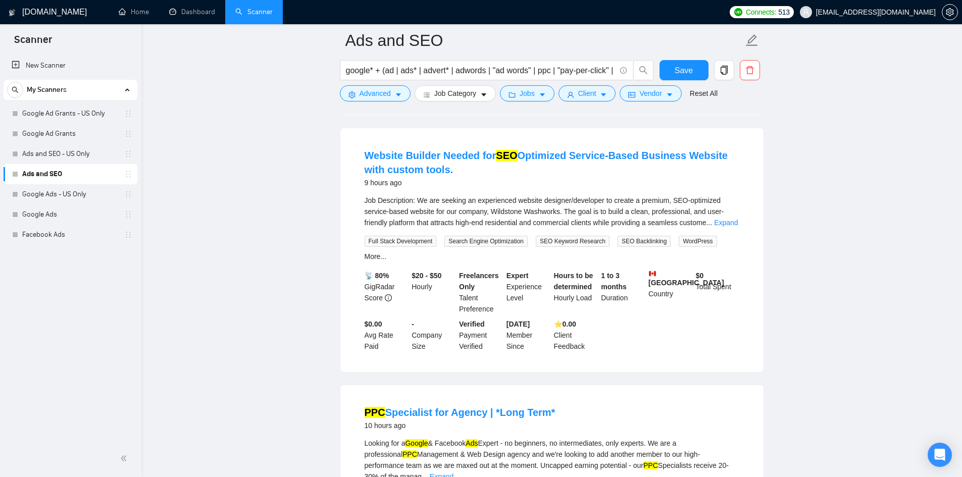
scroll to position [725, 0]
click at [420, 70] on input "google* + (ad | ads* | advert* | adwords | "ad words" | ppc | "pay-per-click" |…" at bounding box center [481, 70] width 270 height 13
click at [375, 92] on span "Advanced" at bounding box center [374, 93] width 31 height 11
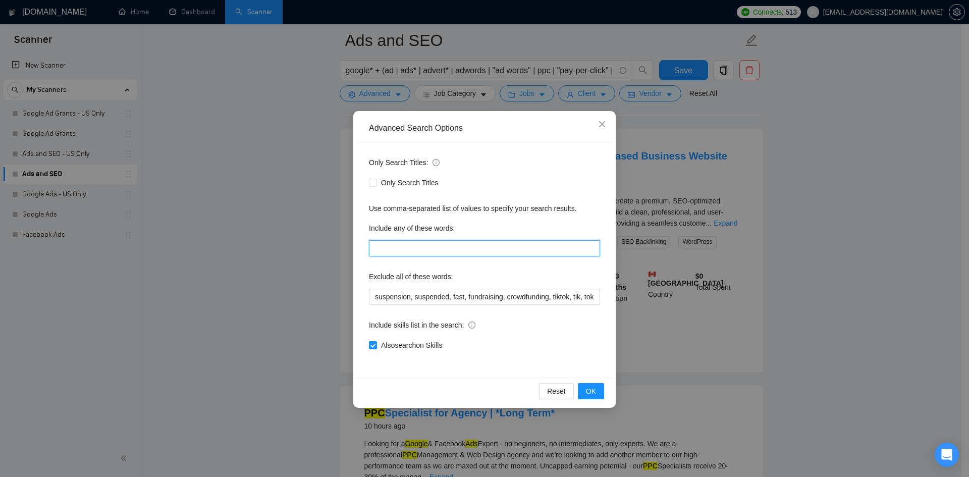
click at [394, 246] on input "text" at bounding box center [484, 248] width 231 height 16
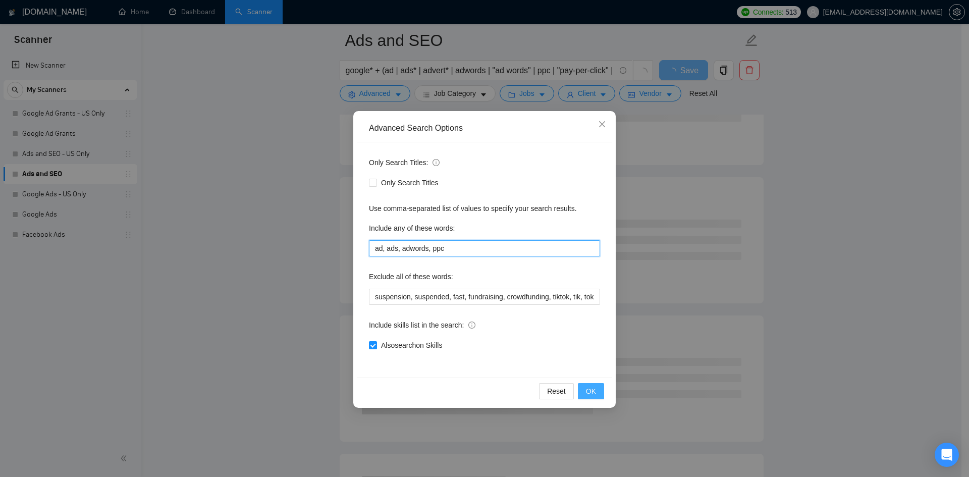
type input "ad, ads, adwords, ppc"
click at [590, 392] on span "OK" at bounding box center [591, 391] width 10 height 11
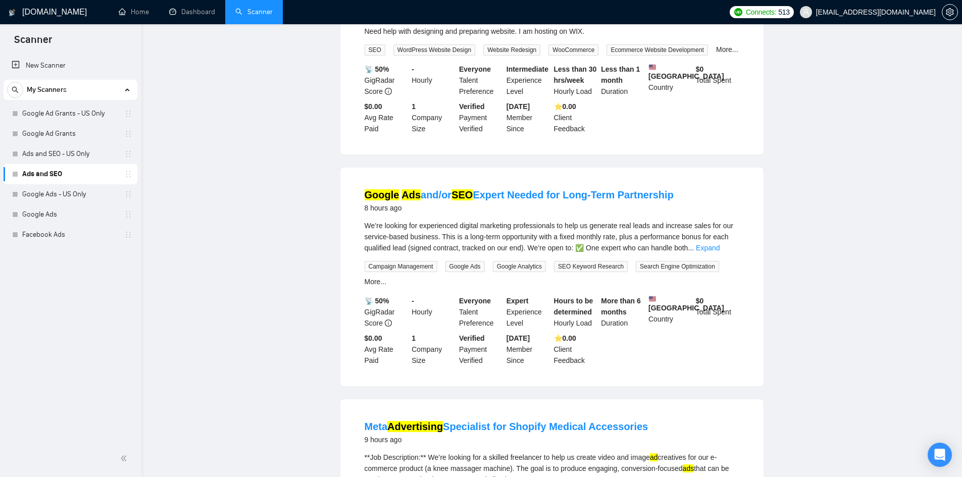
scroll to position [0, 0]
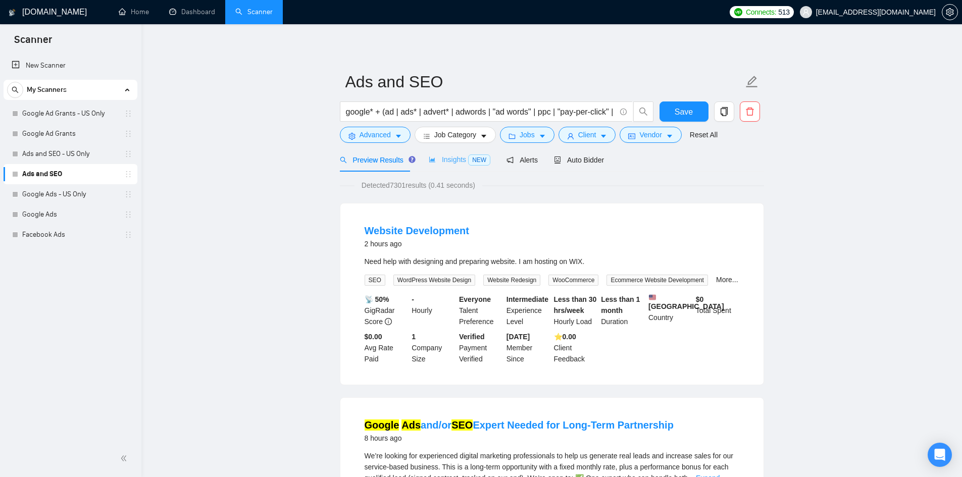
click at [454, 153] on div "Insights NEW" at bounding box center [460, 160] width 62 height 24
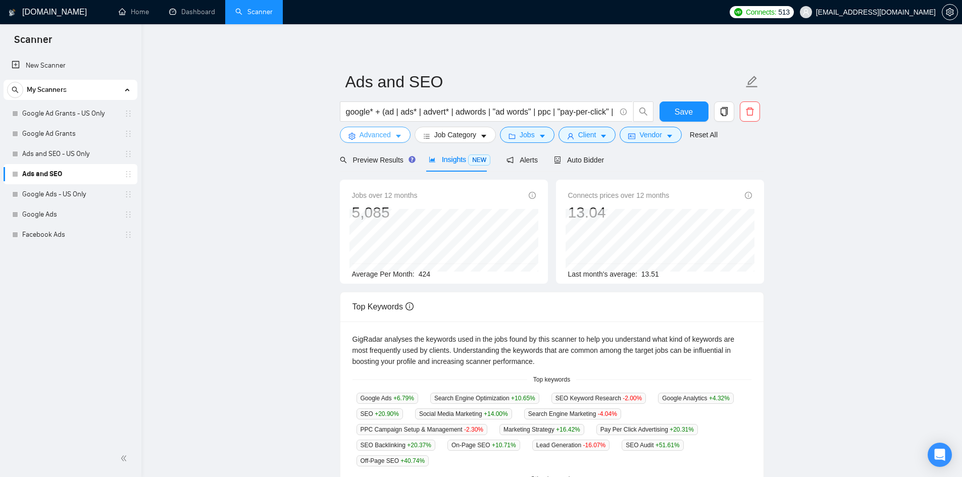
click at [390, 137] on span "Advanced" at bounding box center [374, 134] width 31 height 11
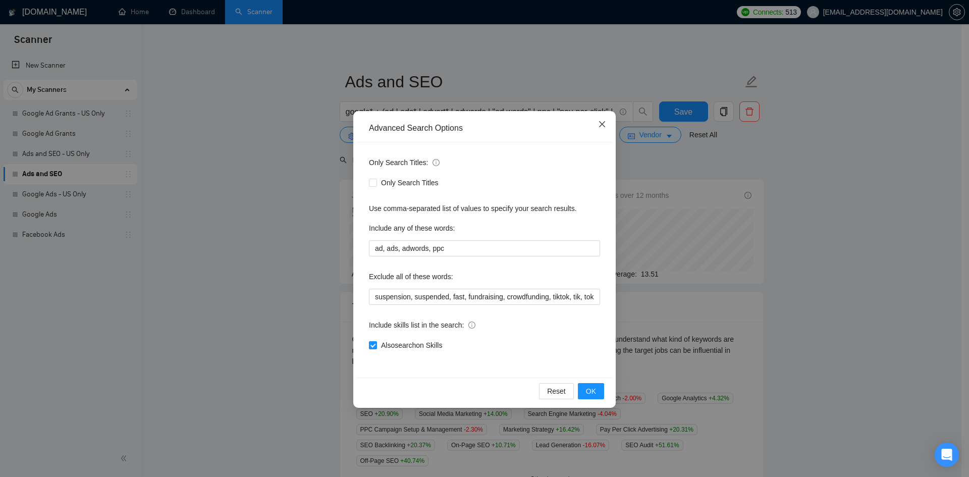
click at [595, 130] on span "Close" at bounding box center [602, 124] width 27 height 27
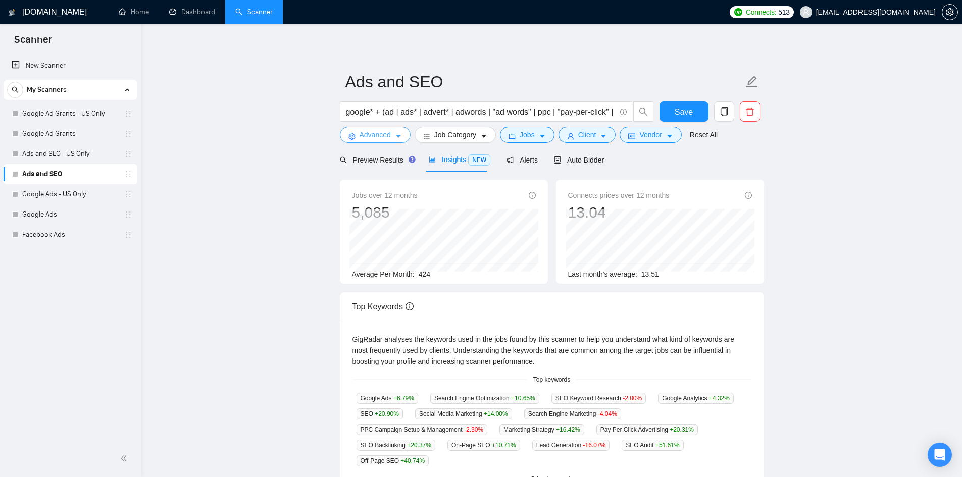
click at [379, 139] on span "Advanced" at bounding box center [374, 134] width 31 height 11
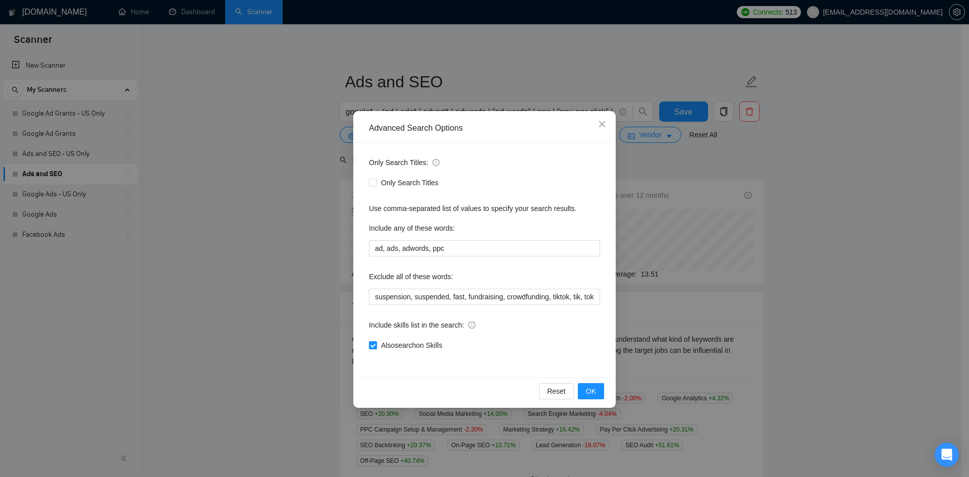
click at [372, 350] on label "Also search on Skills" at bounding box center [407, 345] width 77 height 11
click at [372, 348] on input "Also search on Skills" at bounding box center [372, 344] width 7 height 7
checkbox input "false"
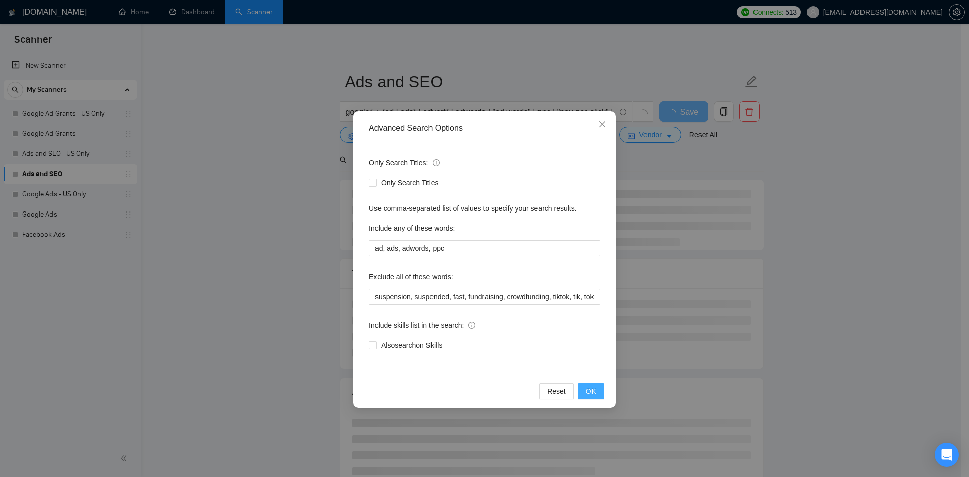
click at [593, 391] on span "OK" at bounding box center [591, 391] width 10 height 11
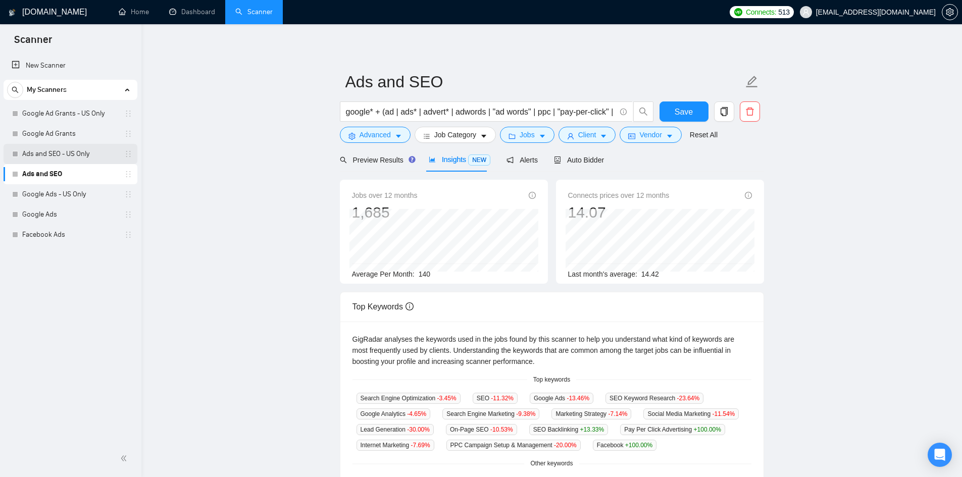
click at [69, 150] on link "Ads and SEO - US Only" at bounding box center [70, 154] width 96 height 20
click at [694, 109] on button "Save" at bounding box center [683, 111] width 49 height 20
click at [65, 162] on link "Ads and SEO - US Only" at bounding box center [70, 154] width 96 height 20
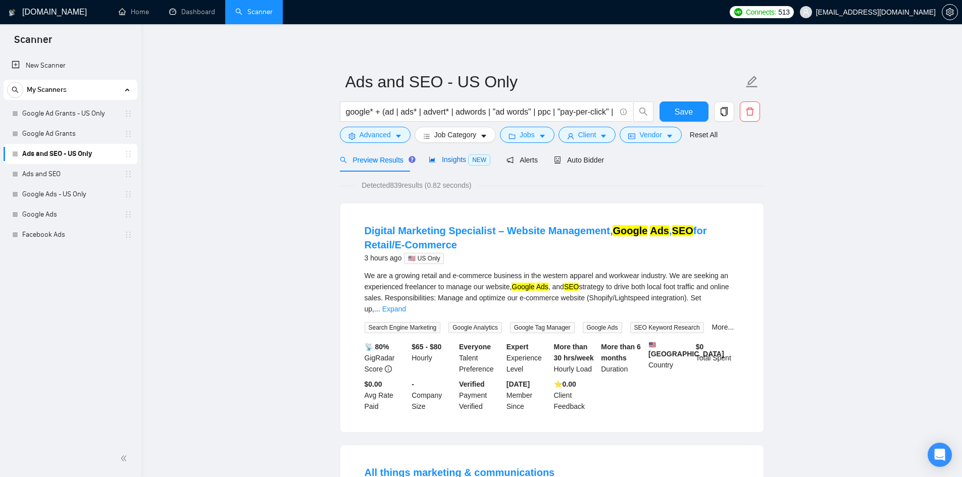
click at [454, 160] on span "Insights NEW" at bounding box center [460, 159] width 62 height 8
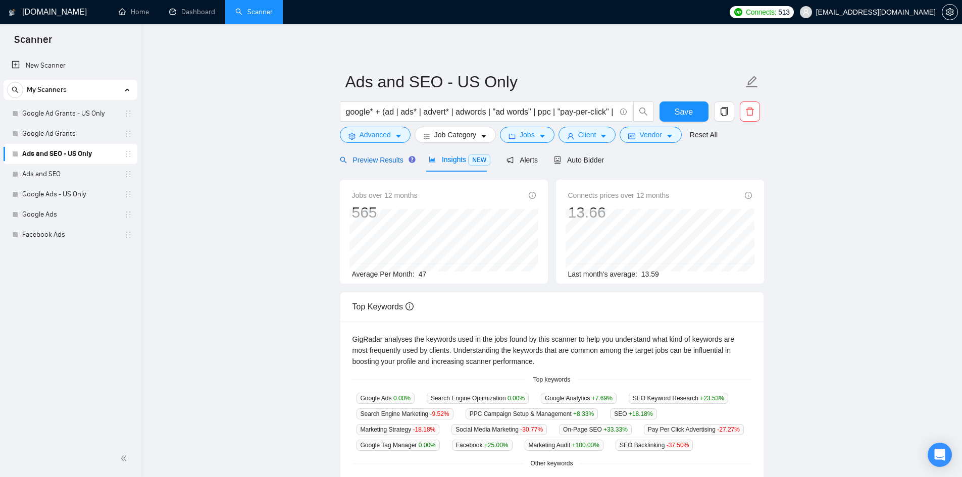
click at [373, 159] on span "Preview Results" at bounding box center [376, 160] width 73 height 8
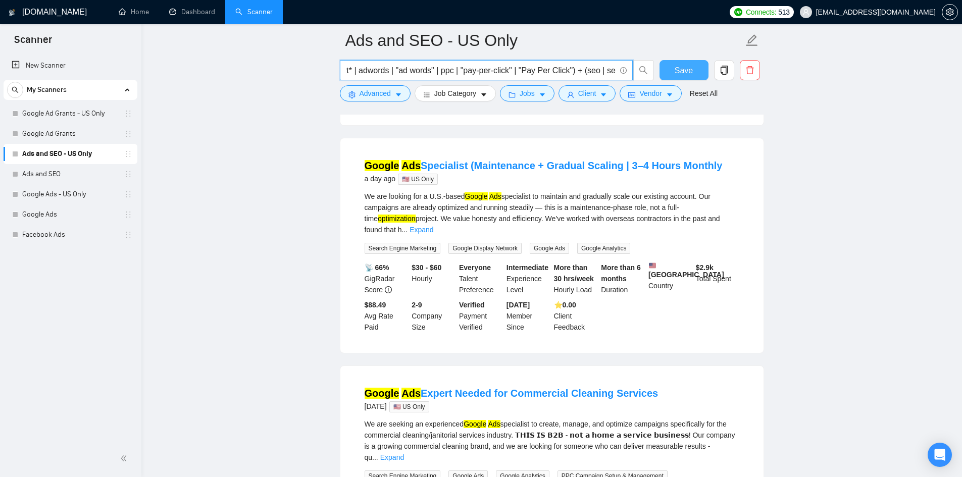
scroll to position [0, 185]
drag, startPoint x: 602, startPoint y: 68, endPoint x: 719, endPoint y: 68, distance: 117.1
click at [719, 68] on div "google* + (ad | ads* | advert* | adwords | "ad words" | ppc | "pay-per-click" |…" at bounding box center [550, 72] width 424 height 25
click at [515, 74] on input "google* + (ad | ads* | advert* | adwords | "ad words" | ppc | "pay-per-click" |…" at bounding box center [481, 70] width 270 height 13
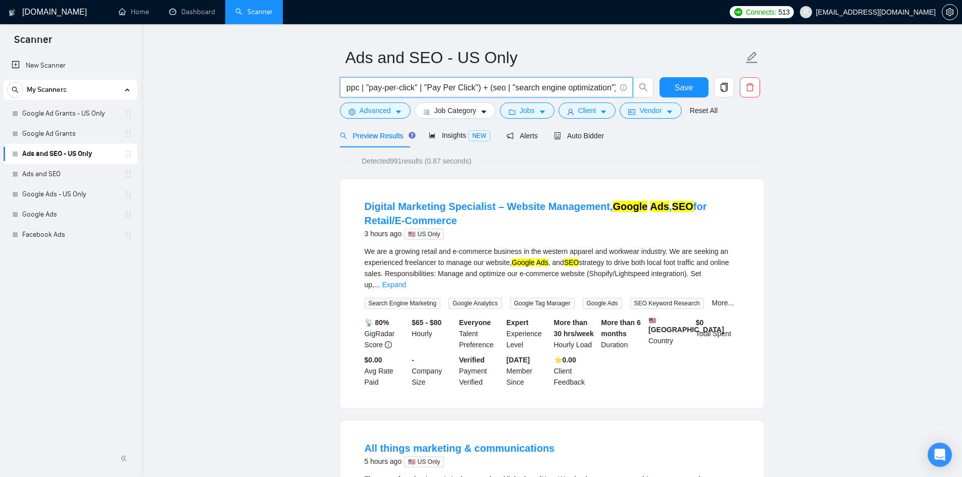
scroll to position [0, 0]
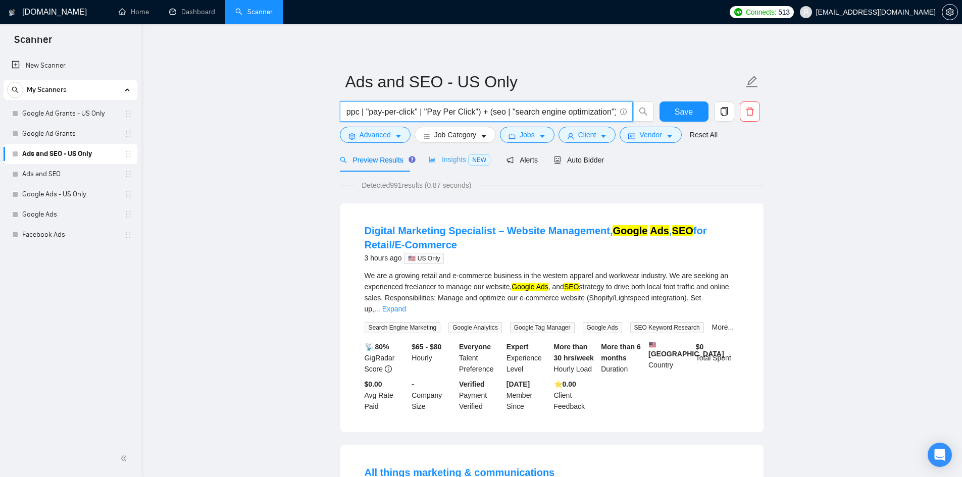
type input "google* + (ad | ads* | advert* | adwords | "ad words" | ppc | "pay-per-click" |…"
click at [468, 163] on span "NEW" at bounding box center [479, 159] width 22 height 11
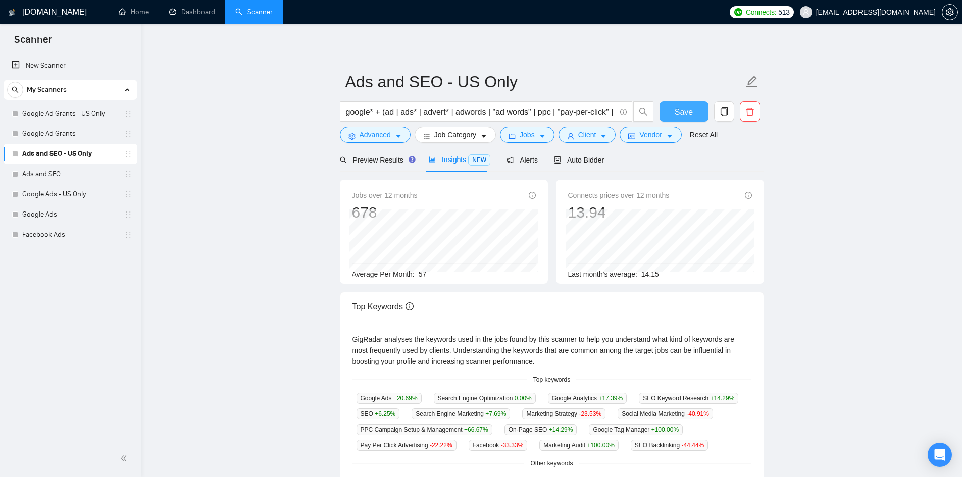
click at [682, 110] on span "Save" at bounding box center [683, 112] width 18 height 13
click at [362, 134] on span "Advanced" at bounding box center [374, 134] width 31 height 11
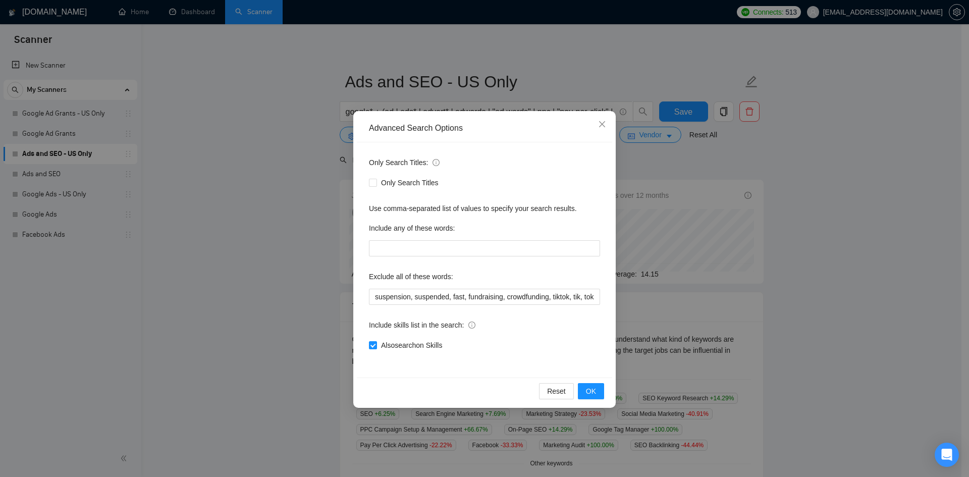
click at [270, 273] on div "Advanced Search Options Only Search Titles: Only Search Titles Use comma-separa…" at bounding box center [484, 238] width 969 height 477
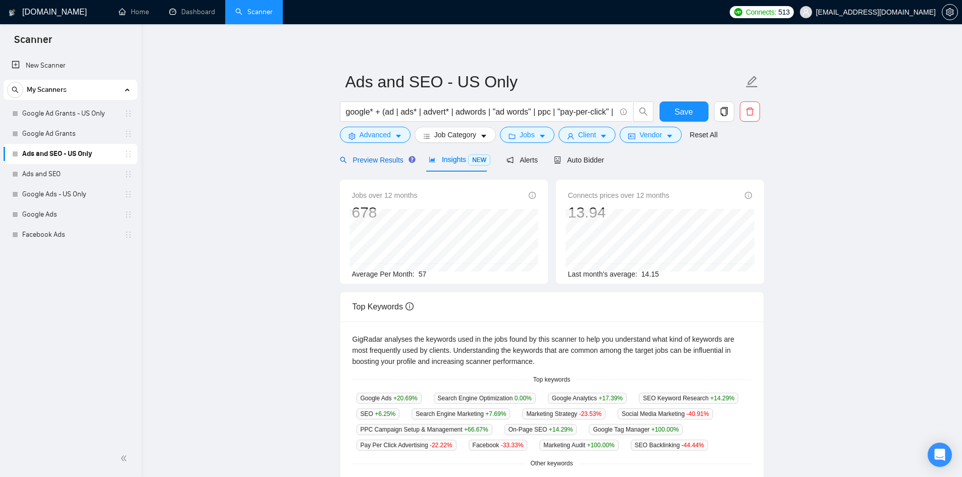
click at [373, 156] on span "Preview Results" at bounding box center [376, 160] width 73 height 8
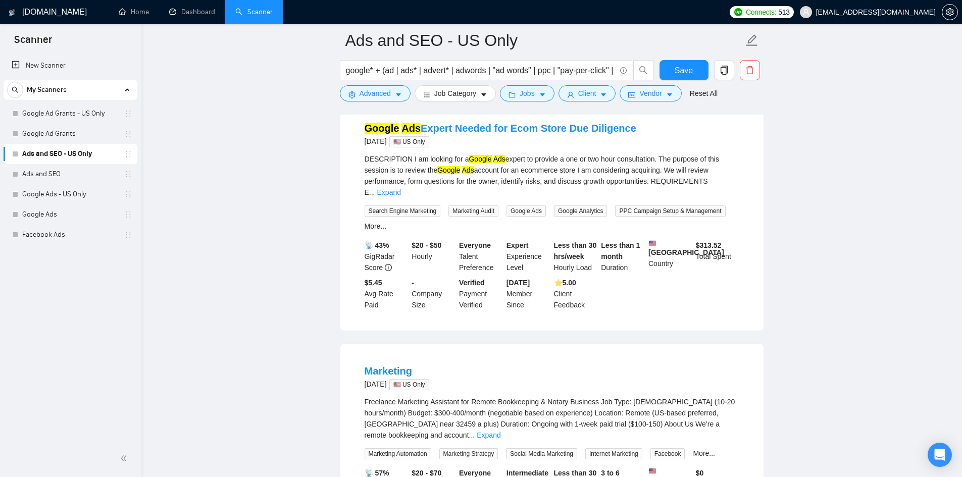
scroll to position [1729, 0]
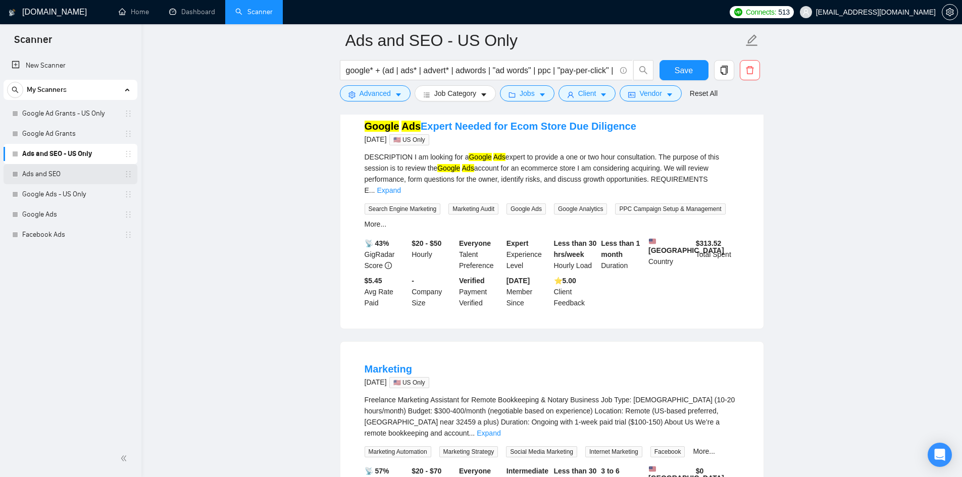
click at [82, 179] on link "Ads and SEO" at bounding box center [70, 174] width 96 height 20
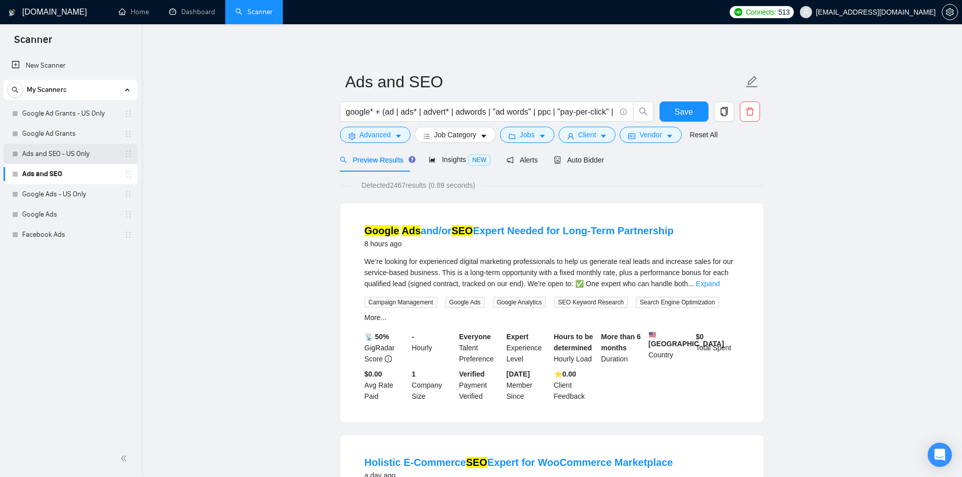
click at [64, 148] on link "Ads and SEO - US Only" at bounding box center [70, 154] width 96 height 20
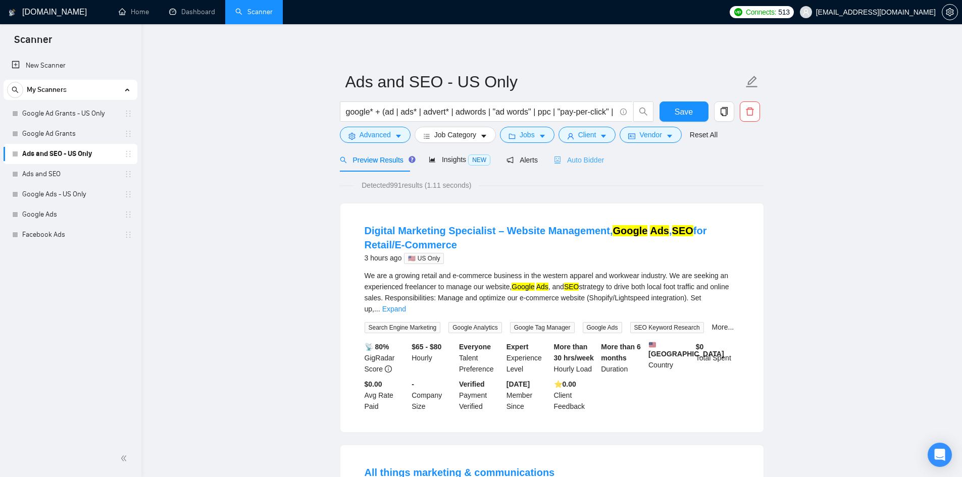
click at [596, 169] on div "Auto Bidder" at bounding box center [579, 160] width 50 height 24
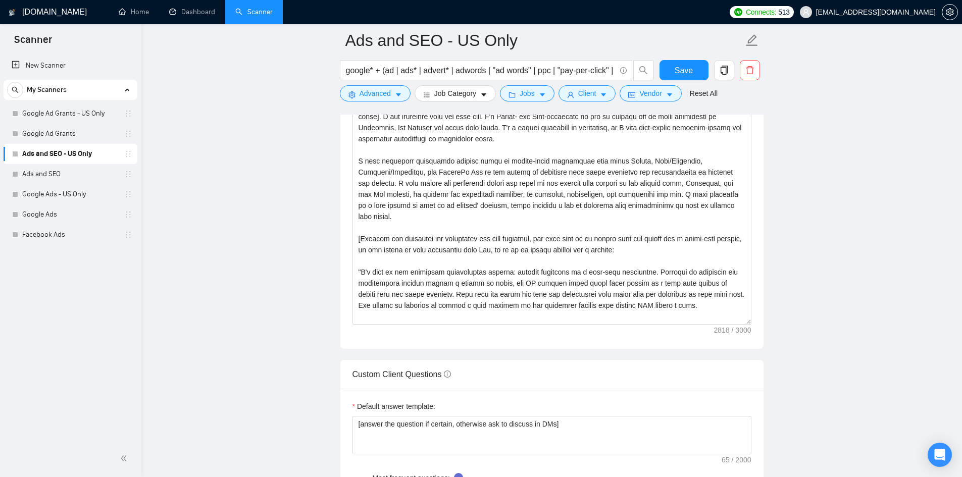
scroll to position [1133, 0]
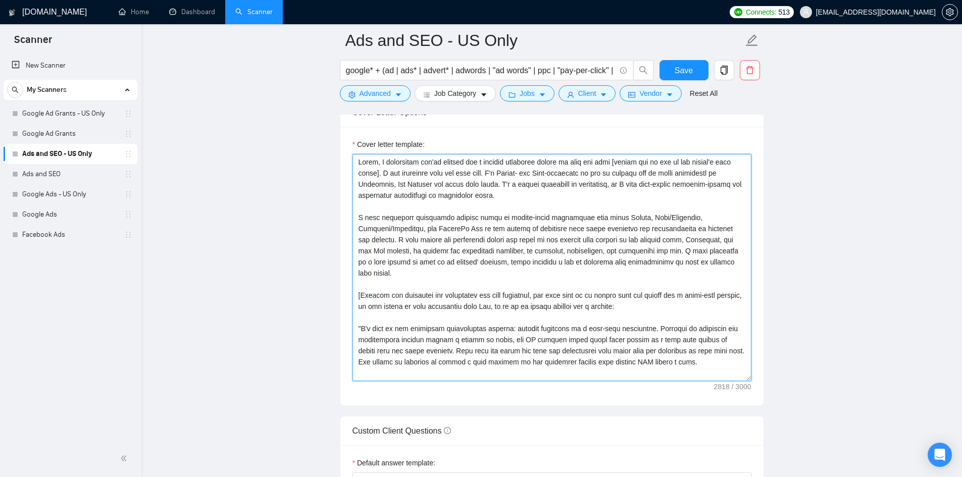
click at [434, 228] on textarea "Cover letter template:" at bounding box center [551, 267] width 399 height 227
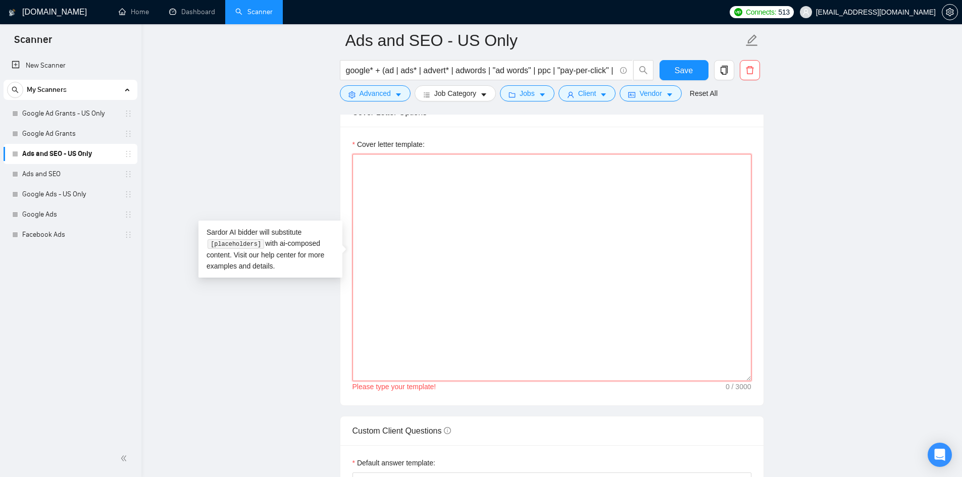
paste textarea "Hello, my team and I would be happy to manage your digital marketing efforts fo…"
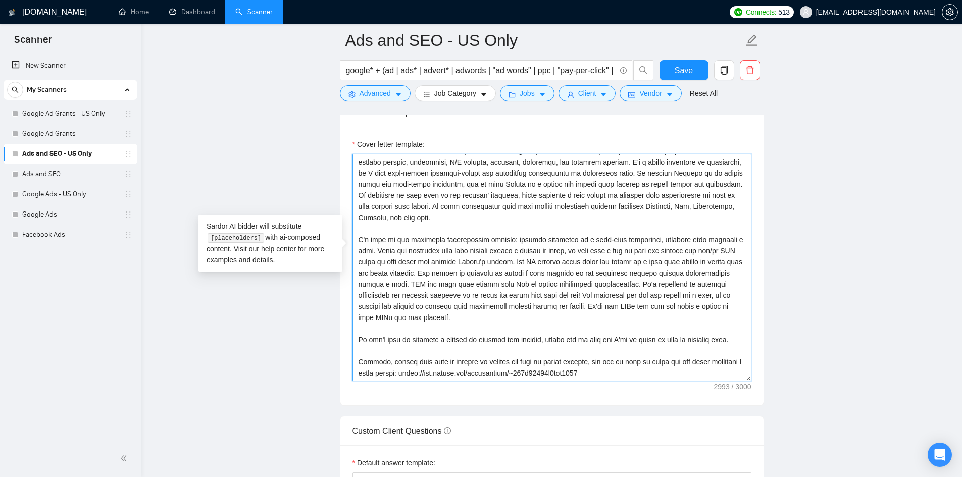
scroll to position [0, 0]
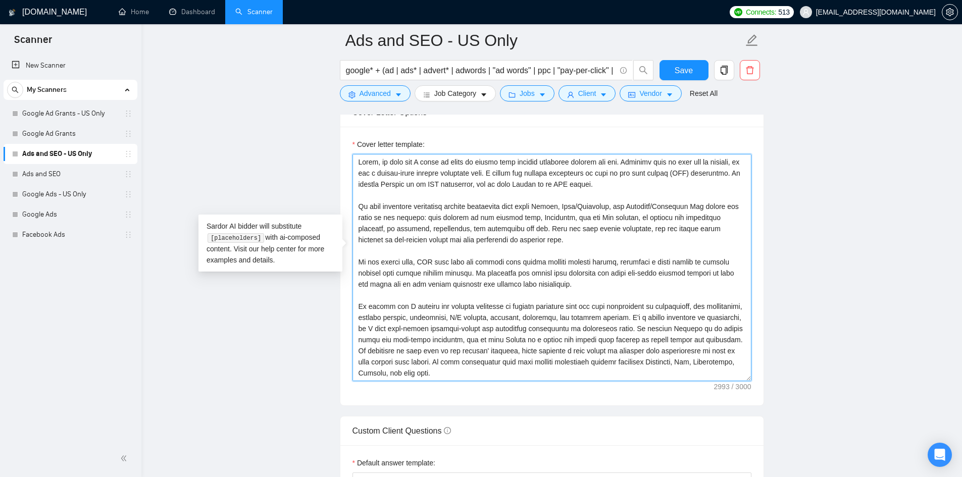
type textarea "Hello, my team and I would be happy to manage your digital marketing efforts fo…"
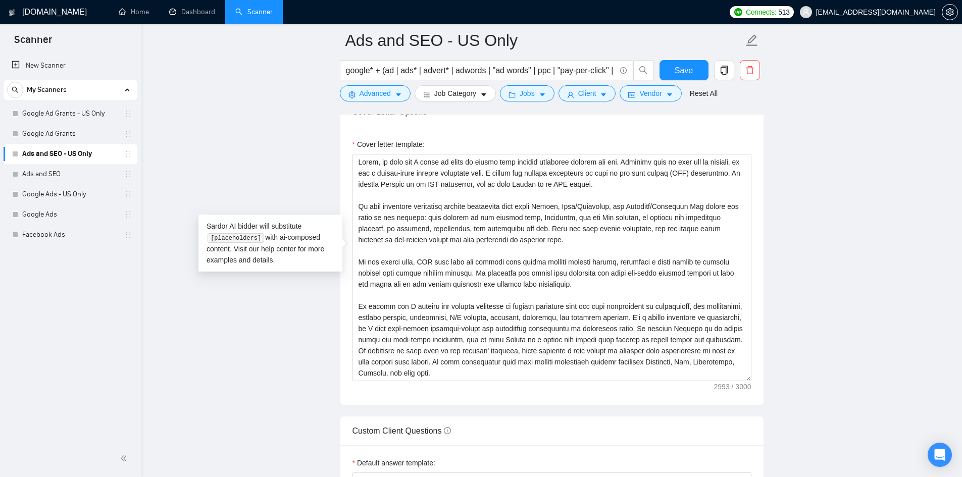
click at [285, 181] on main "Ads and SEO - US Only google* + (ad | ads* | advert* | adwords | "ad words" | p…" at bounding box center [552, 277] width 788 height 2738
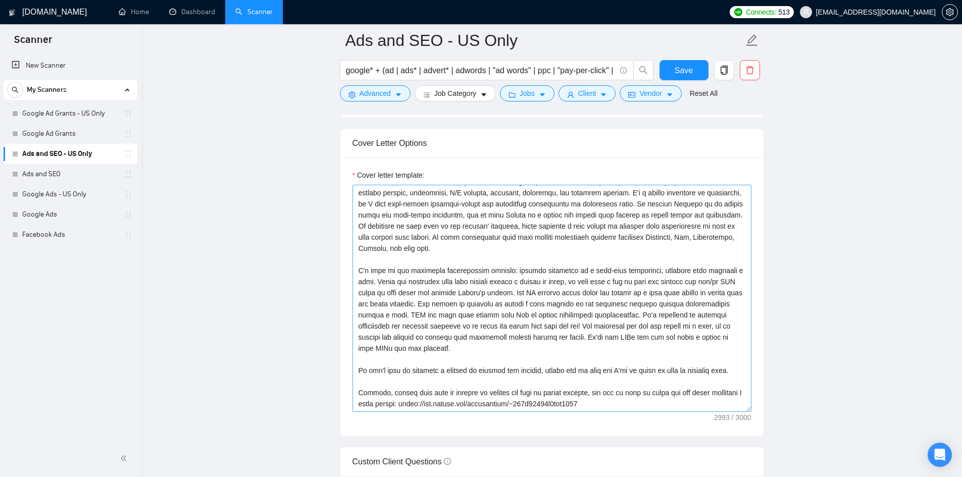
scroll to position [1101, 0]
click at [688, 68] on span "Save" at bounding box center [683, 70] width 18 height 13
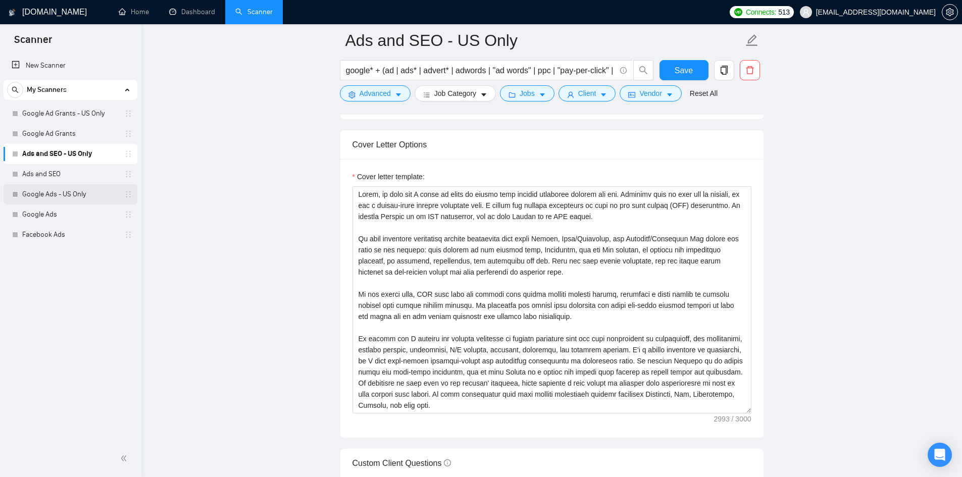
click at [61, 193] on link "Google Ads - US Only" at bounding box center [70, 194] width 96 height 20
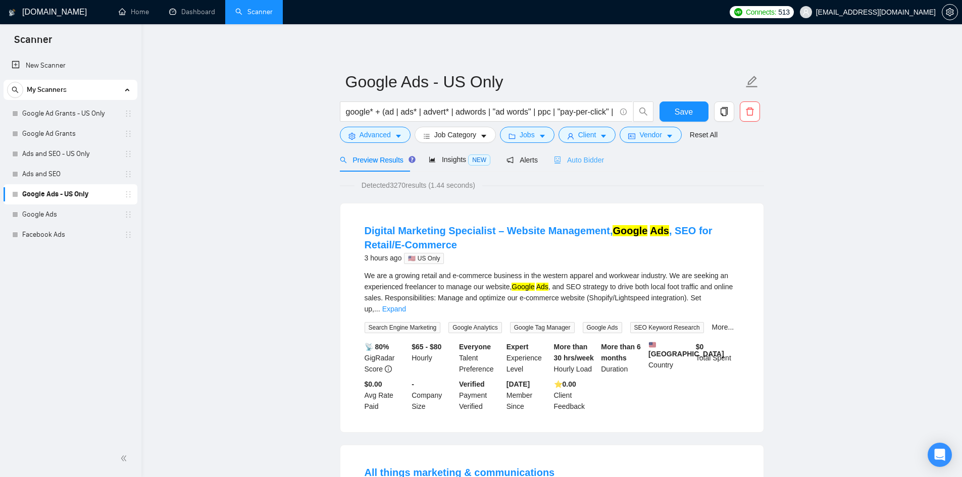
click at [572, 149] on div "Auto Bidder" at bounding box center [579, 160] width 50 height 24
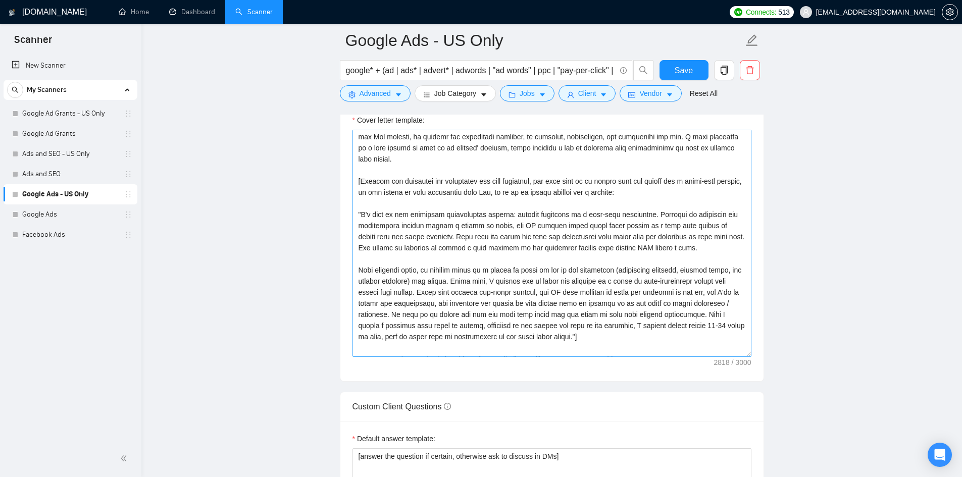
scroll to position [89, 0]
click at [357, 165] on textarea "Cover letter template:" at bounding box center [551, 243] width 399 height 227
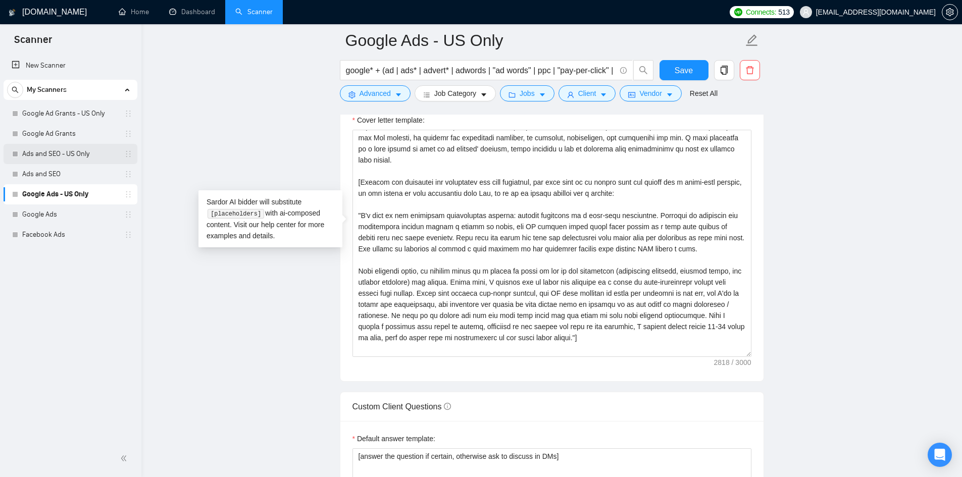
click at [56, 159] on link "Ads and SEO - US Only" at bounding box center [70, 154] width 96 height 20
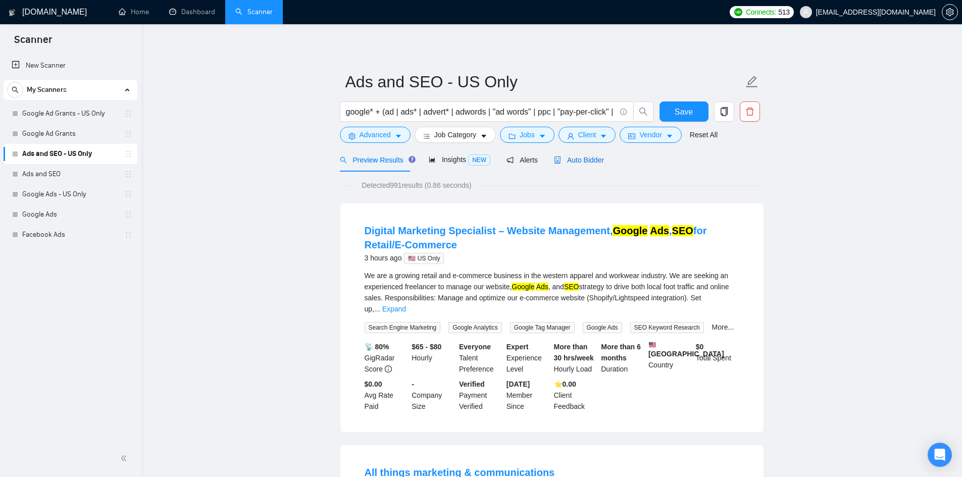
click at [581, 160] on span "Auto Bidder" at bounding box center [579, 160] width 50 height 8
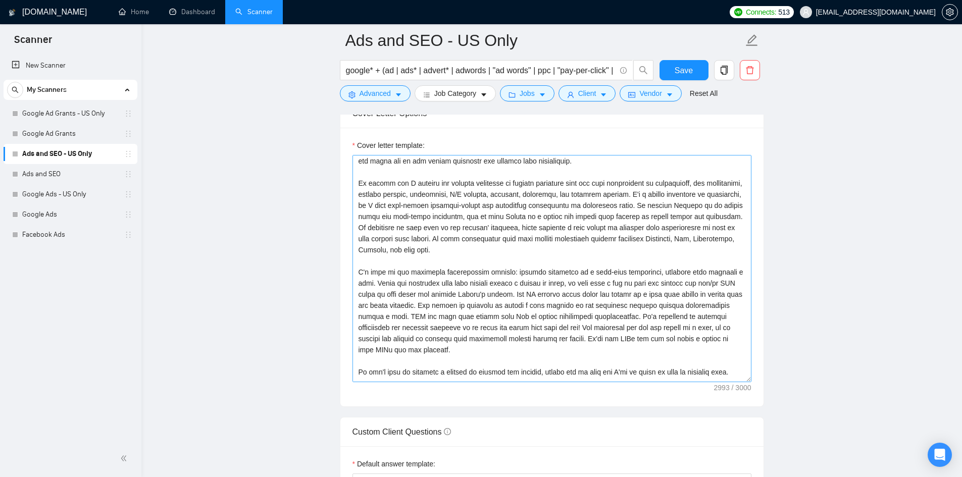
scroll to position [167, 0]
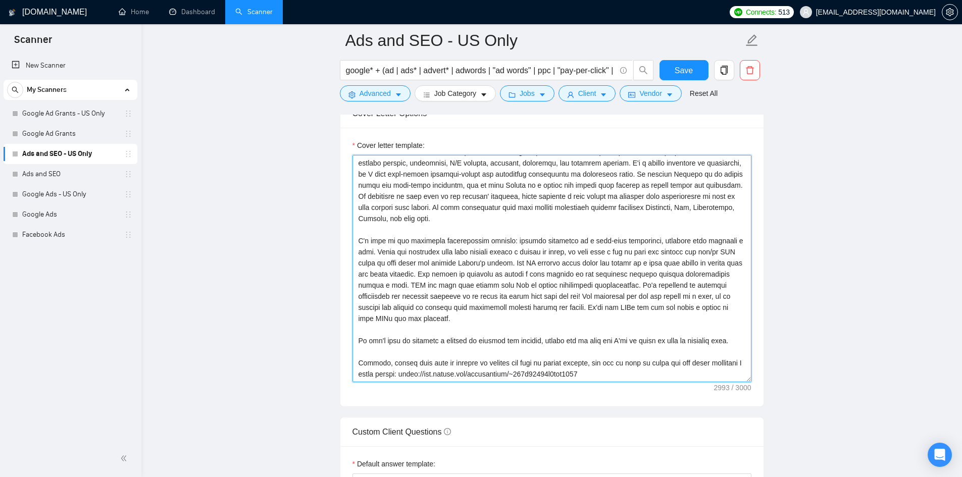
click at [377, 207] on textarea "Cover letter template:" at bounding box center [551, 268] width 399 height 227
paste textarea
type textarea "Hello, my team and I would be happy to manage your digital marketing efforts fo…"
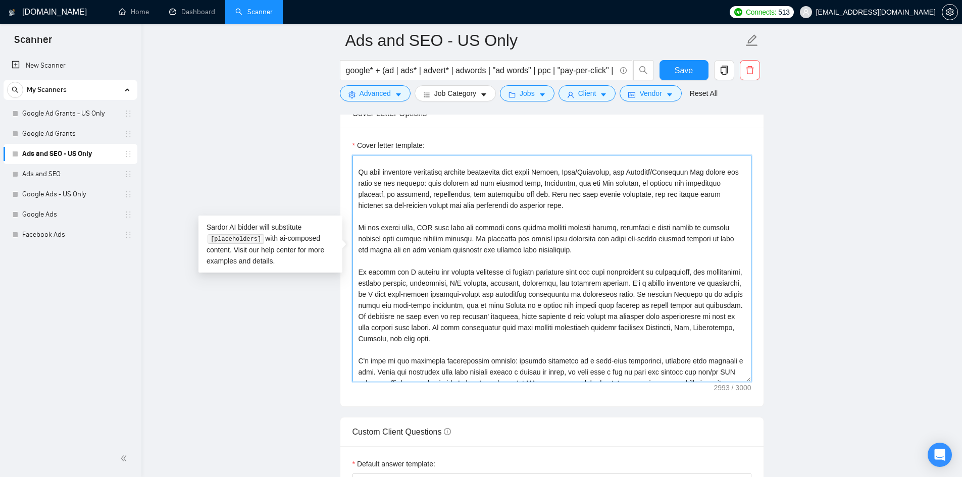
scroll to position [2, 0]
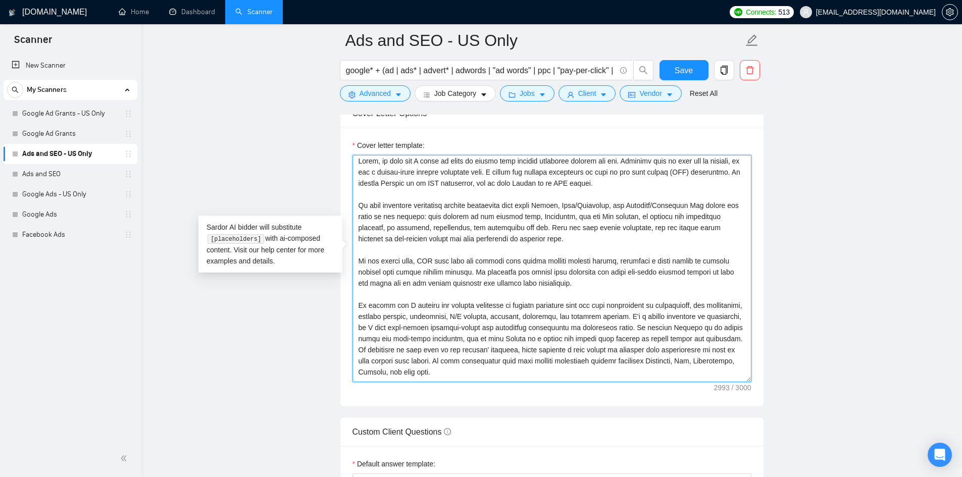
click at [718, 258] on textarea "Cover letter template:" at bounding box center [551, 268] width 399 height 227
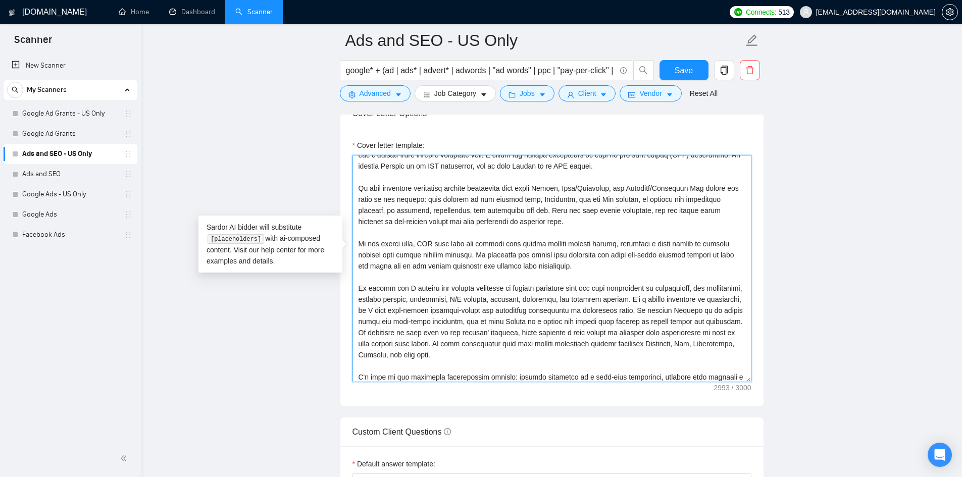
scroll to position [167, 0]
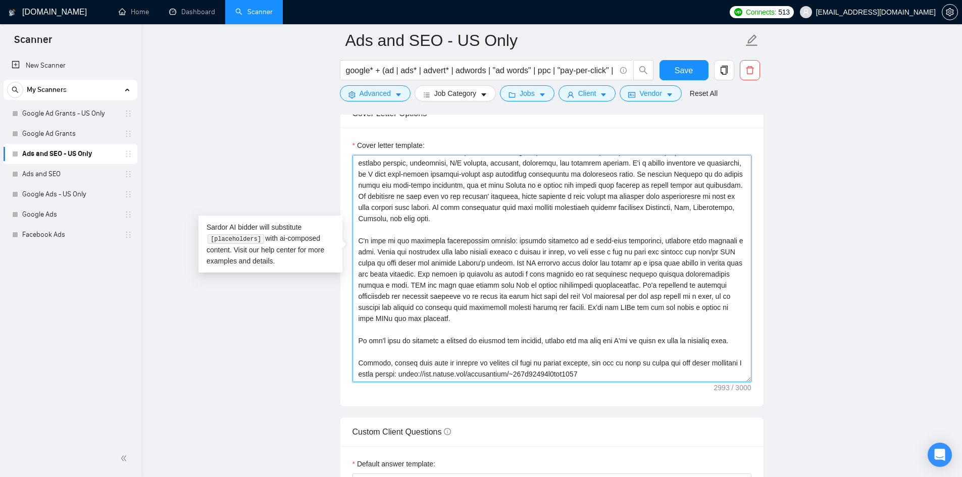
click at [605, 331] on textarea "Cover letter template:" at bounding box center [551, 268] width 399 height 227
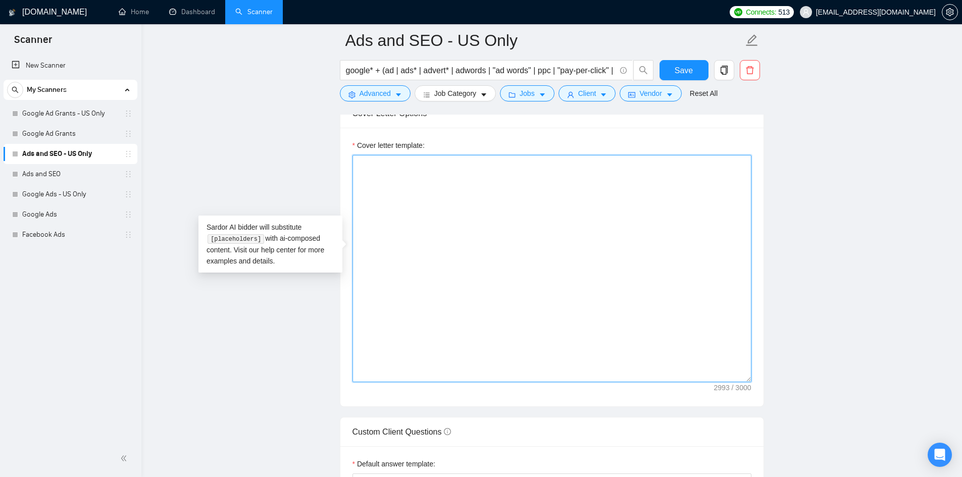
scroll to position [0, 0]
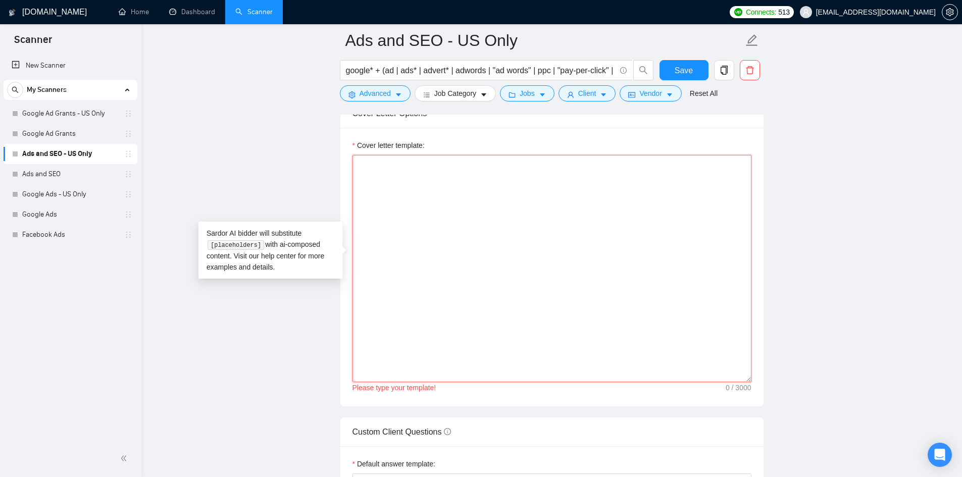
paste textarea "Hello, my team and I would be happy to manage your digital marketing efforts fo…"
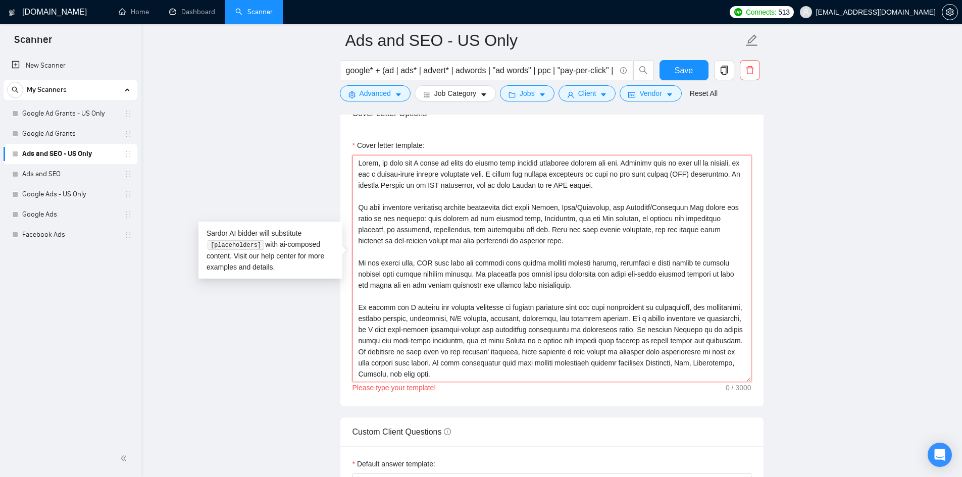
scroll to position [164, 0]
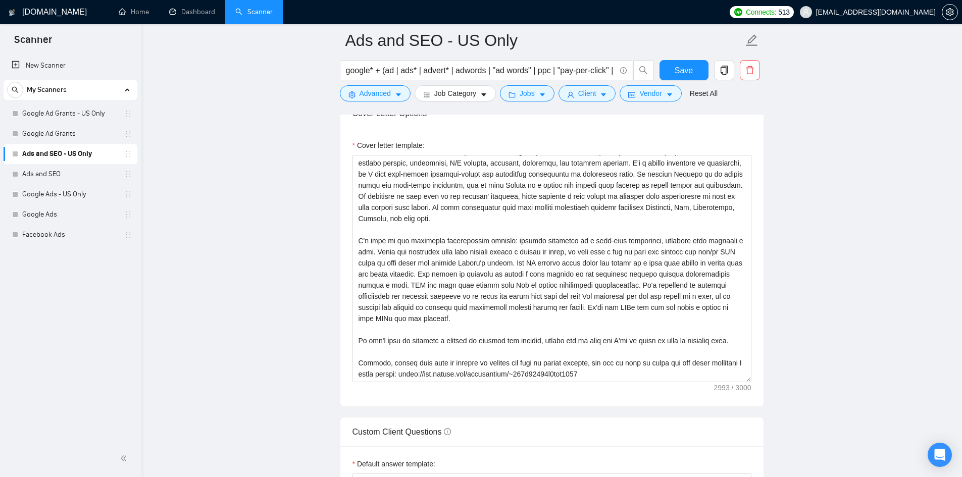
click at [879, 354] on main "Ads and SEO - US Only google* + (ad | ads* | advert* | adwords | "ad words" | p…" at bounding box center [552, 278] width 788 height 2738
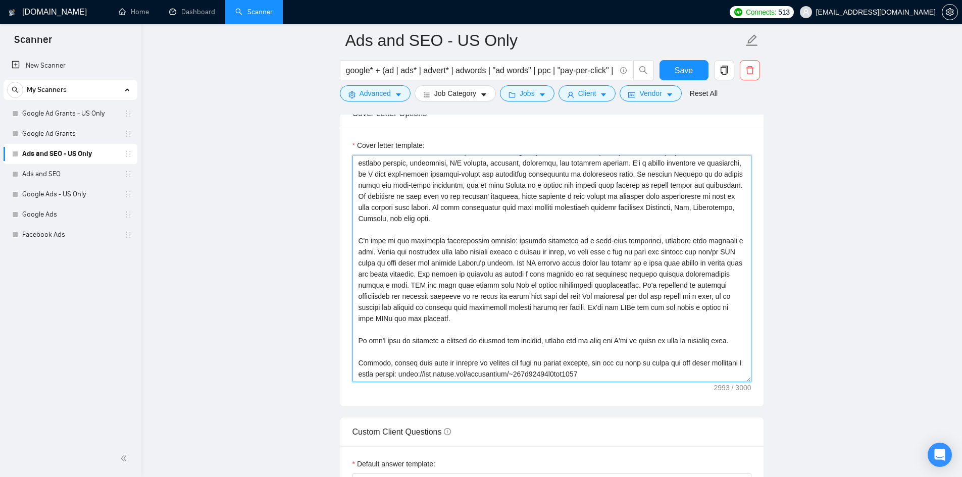
click at [386, 207] on textarea "Cover letter template:" at bounding box center [551, 268] width 399 height 227
paste textarea
paste textarea "[Includ"
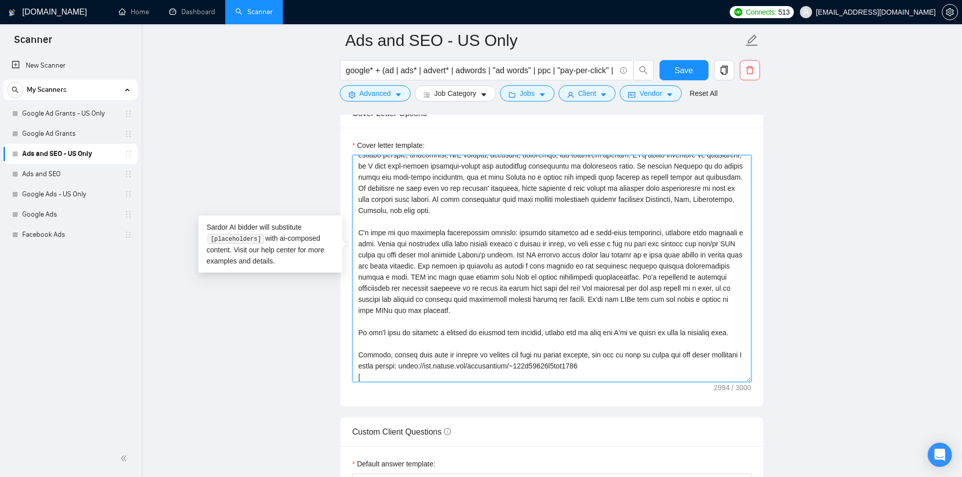
type textarea "Hello, my team and I would be happy to manage your digital marketing efforts fo…"
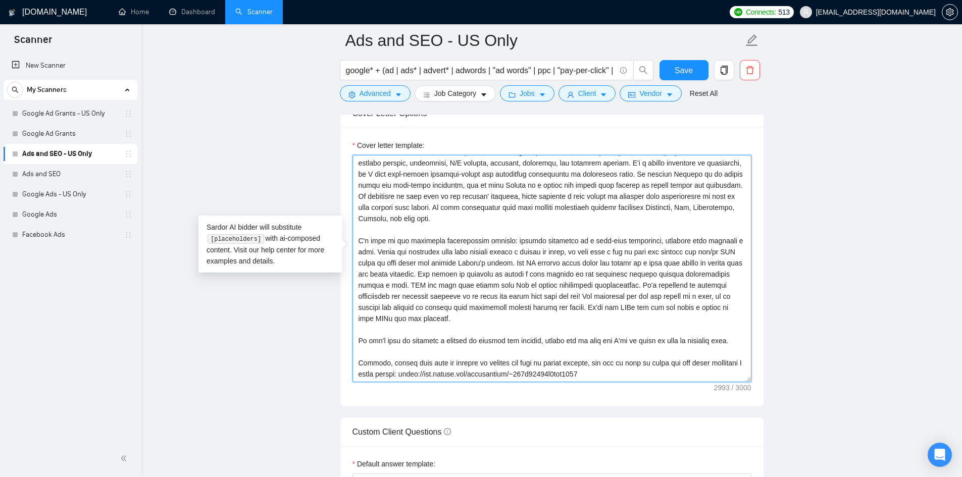
click at [386, 209] on textarea "Cover letter template:" at bounding box center [551, 268] width 399 height 227
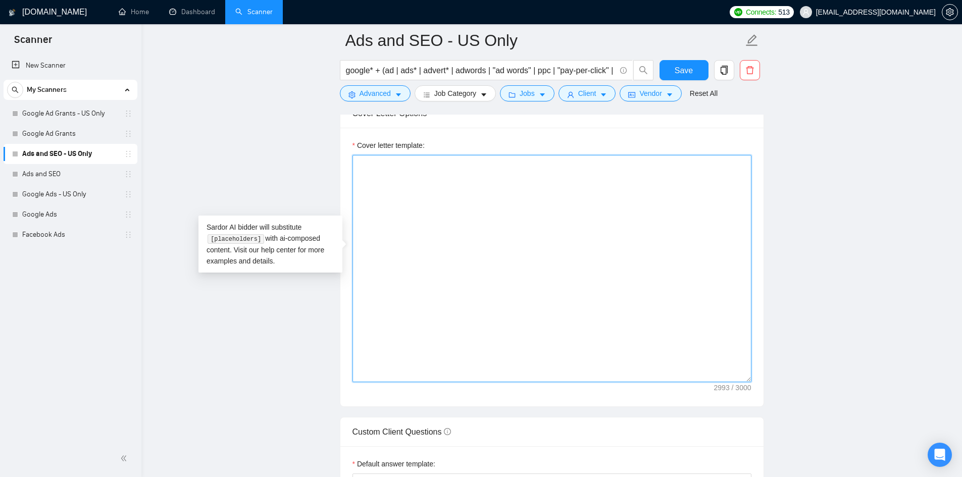
scroll to position [0, 0]
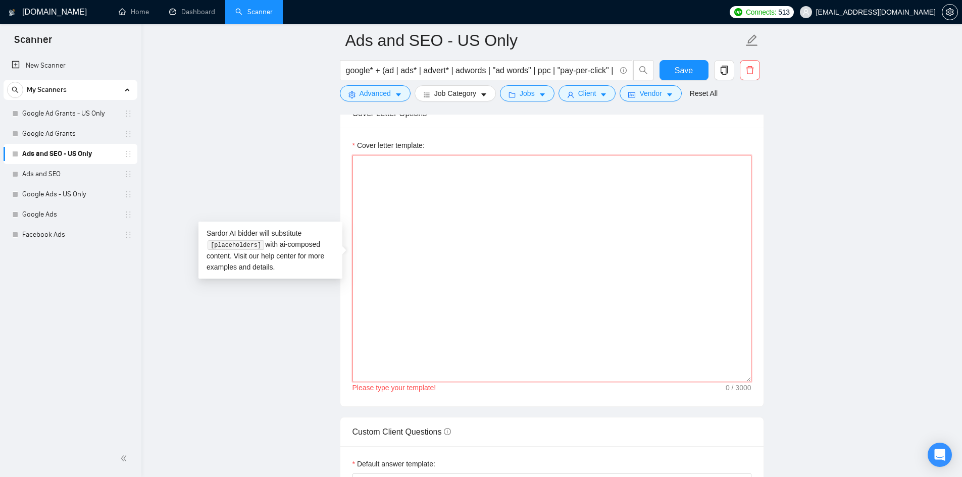
paste textarea "Hello, my team and I would be happy to manage your digital marketing efforts fo…"
type textarea "Hello, my team and I would be happy to manage your digital marketing efforts fo…"
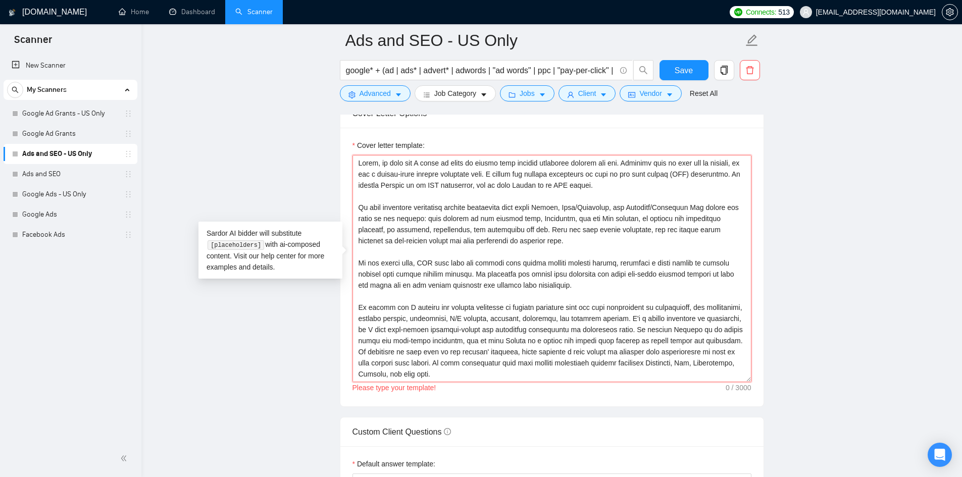
scroll to position [164, 0]
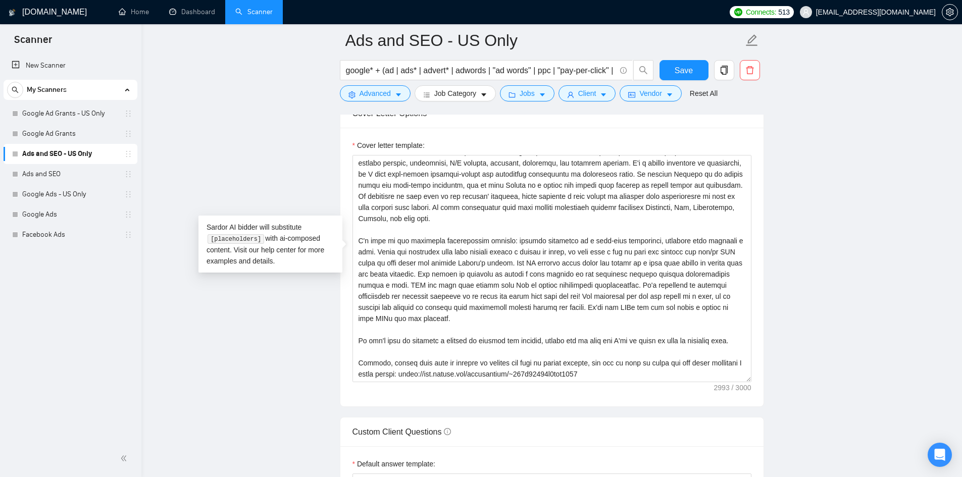
click at [286, 290] on main "Ads and SEO - US Only google* + (ad | ads* | advert* | adwords | "ad words" | p…" at bounding box center [552, 278] width 788 height 2738
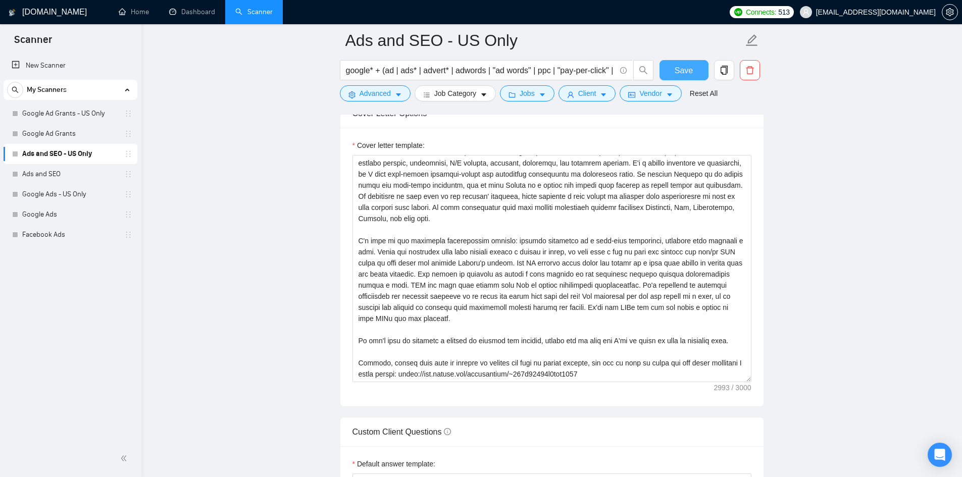
click at [681, 67] on span "Save" at bounding box center [683, 70] width 18 height 13
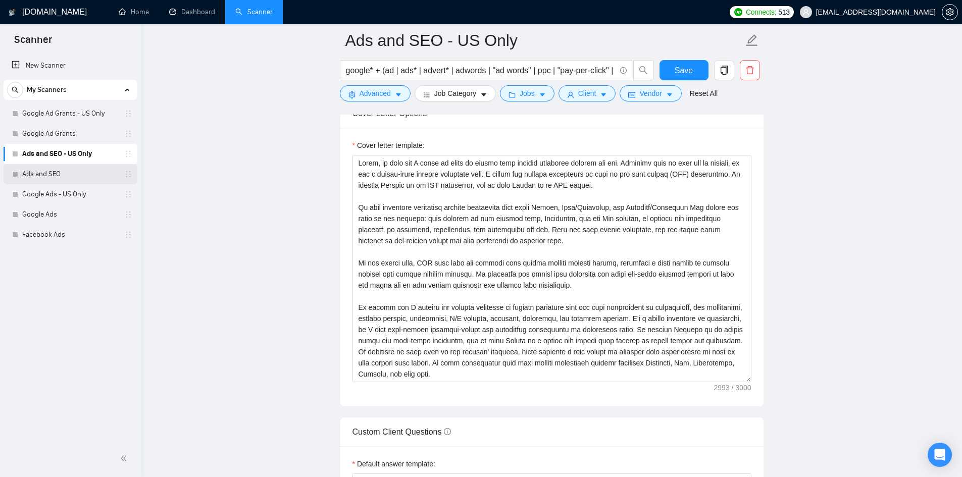
click at [49, 174] on link "Ads and SEO" at bounding box center [70, 174] width 96 height 20
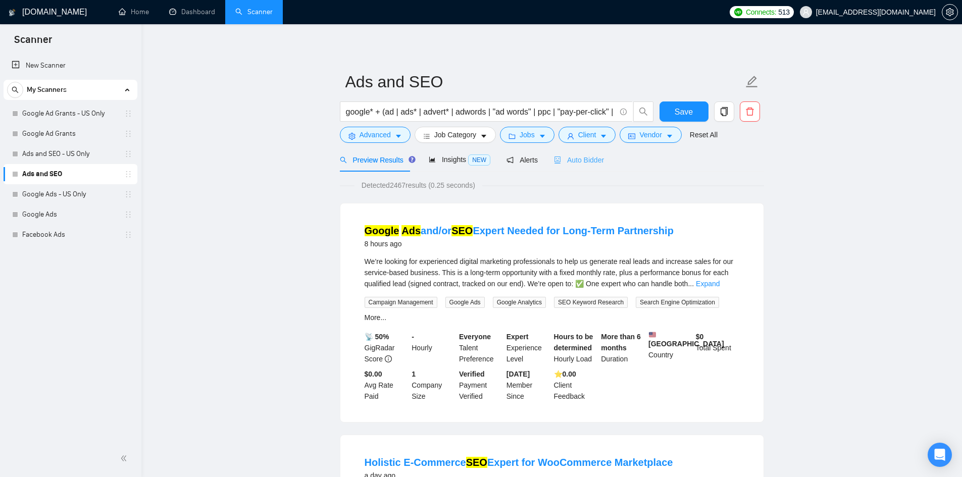
click at [585, 150] on div "Auto Bidder" at bounding box center [579, 160] width 50 height 24
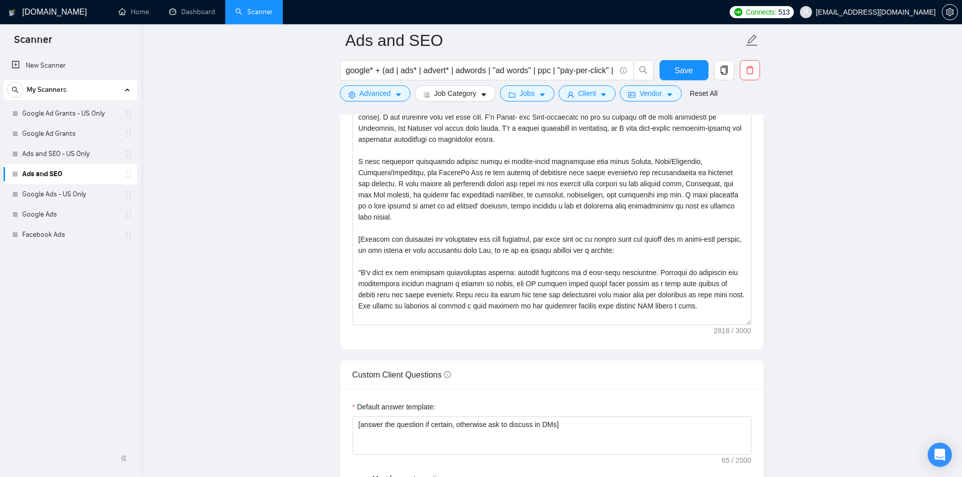
scroll to position [1188, 0]
click at [448, 241] on textarea "Cover letter template:" at bounding box center [551, 212] width 399 height 227
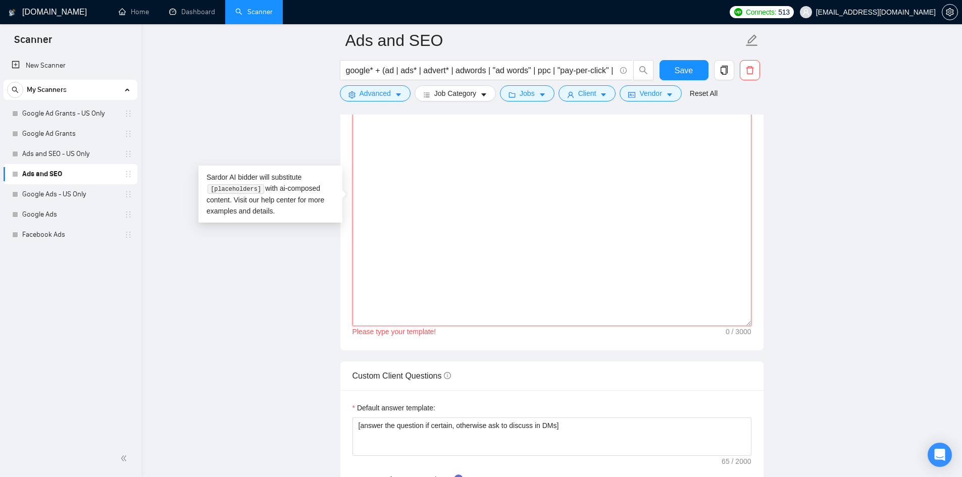
paste textarea "Hello, my team and I would be happy to manage your digital marketing efforts fo…"
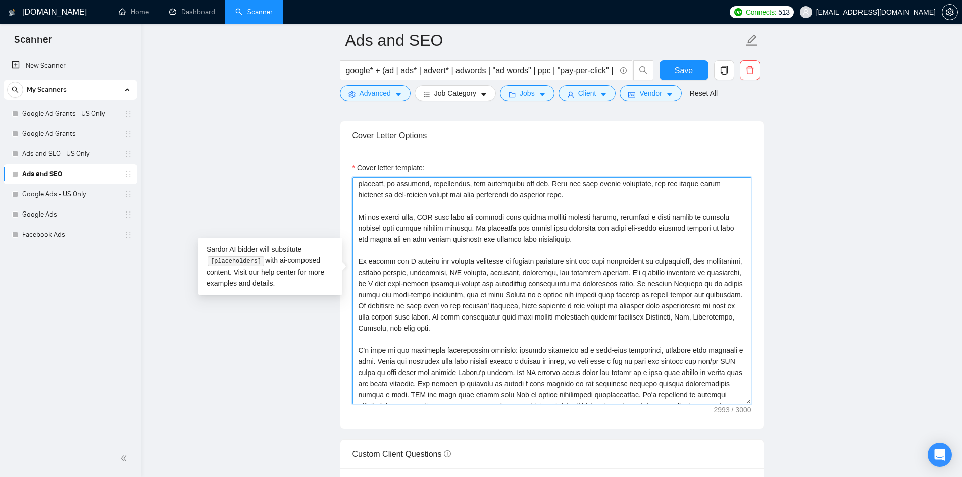
scroll to position [69, 0]
type textarea "Hello, my team and I would be happy to manage your digital marketing efforts fo…"
click at [278, 192] on main "Ads and SEO google* + (ad | ads* | advert* | adwords | "ad words" | ppc | "pay-…" at bounding box center [552, 300] width 788 height 2738
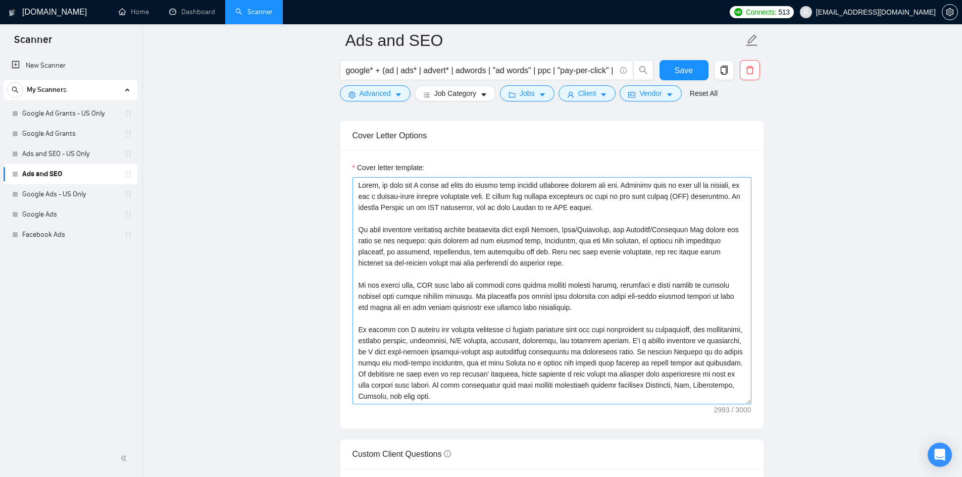
scroll to position [167, 0]
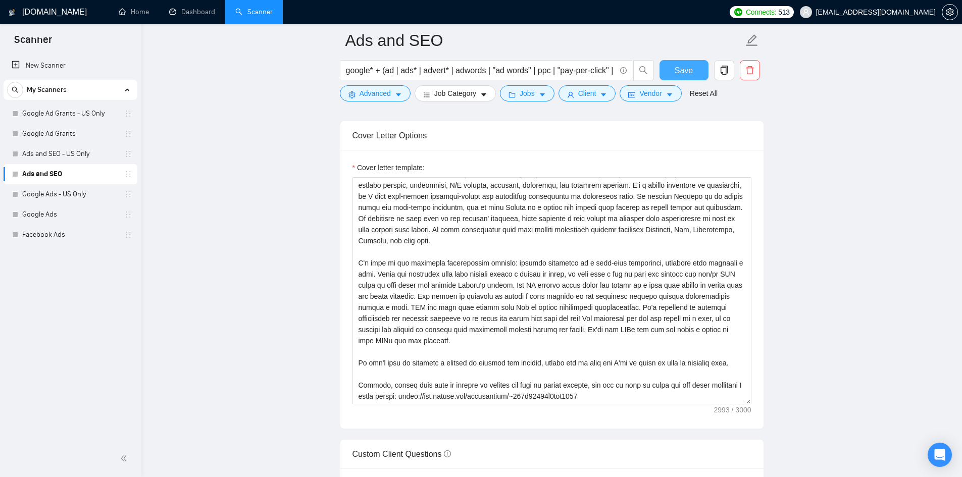
click at [686, 67] on span "Save" at bounding box center [683, 70] width 18 height 13
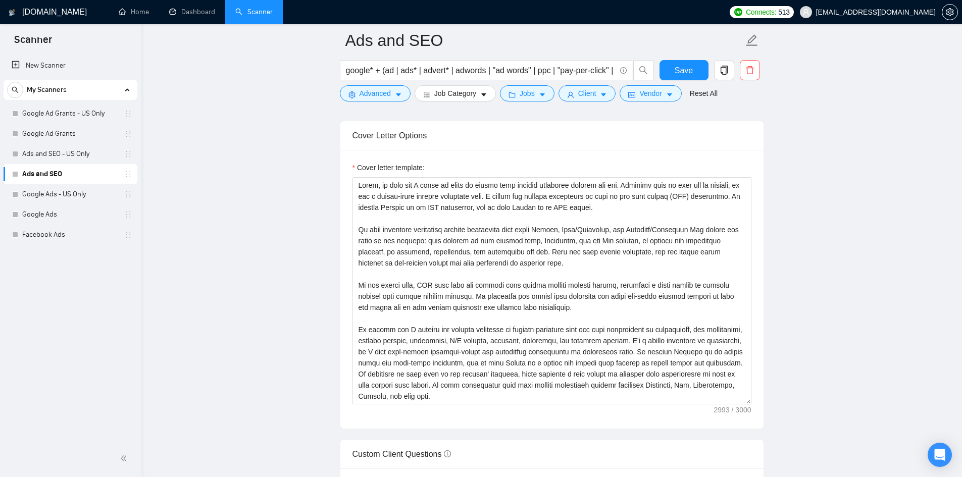
click at [263, 184] on main "Ads and SEO google* + (ad | ads* | advert* | adwords | "ad words" | ppc | "pay-…" at bounding box center [552, 300] width 788 height 2738
drag, startPoint x: 72, startPoint y: 189, endPoint x: 138, endPoint y: 189, distance: 66.1
click at [72, 189] on link "Google Ads - US Only" at bounding box center [70, 194] width 96 height 20
